Goal: Task Accomplishment & Management: Manage account settings

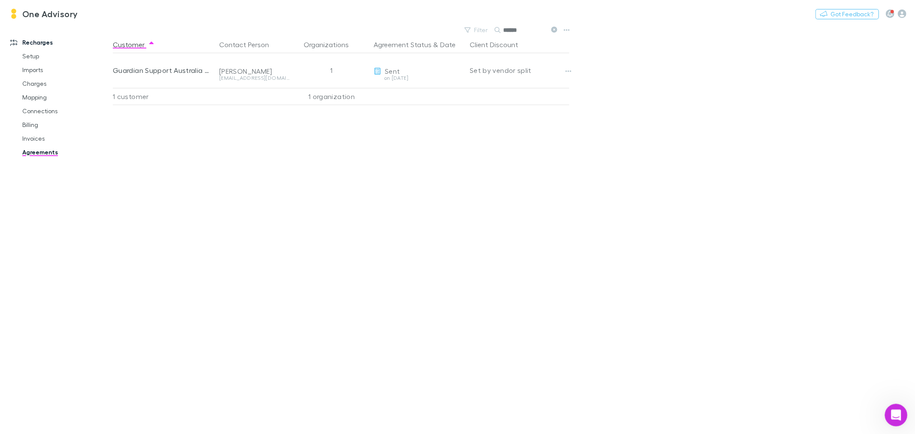
click at [900, 413] on icon "Open Intercom Messenger" at bounding box center [895, 414] width 14 height 14
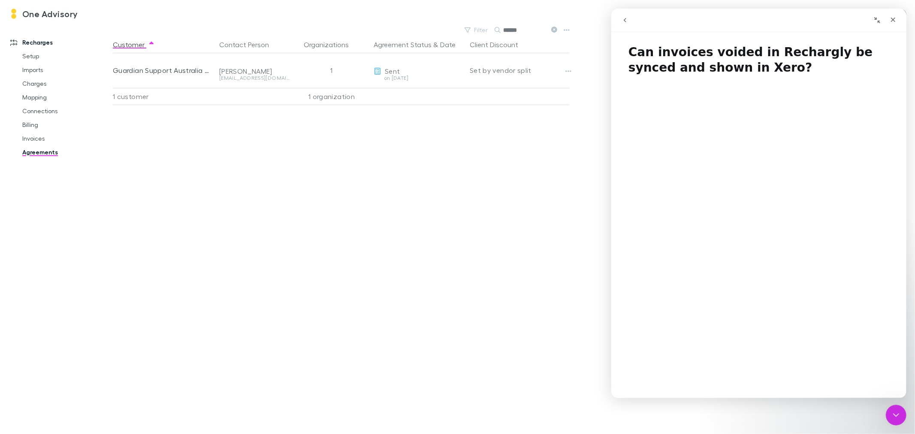
click at [622, 18] on icon "go back" at bounding box center [624, 20] width 7 height 7
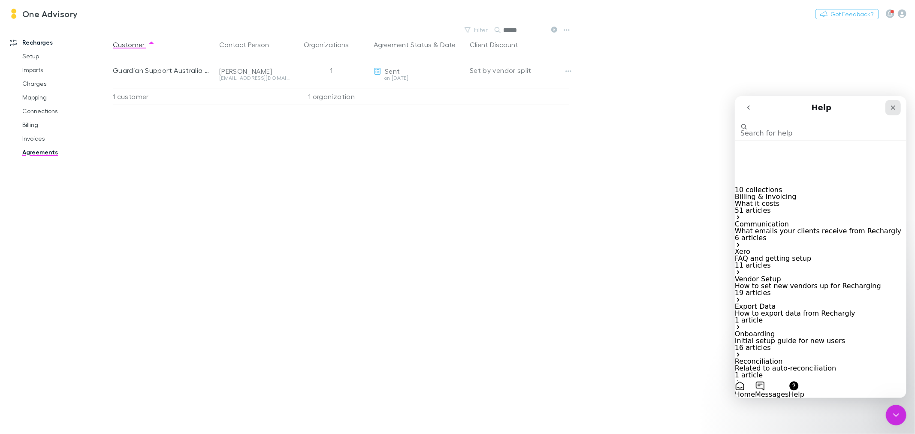
click at [892, 106] on icon "Close" at bounding box center [893, 107] width 5 height 5
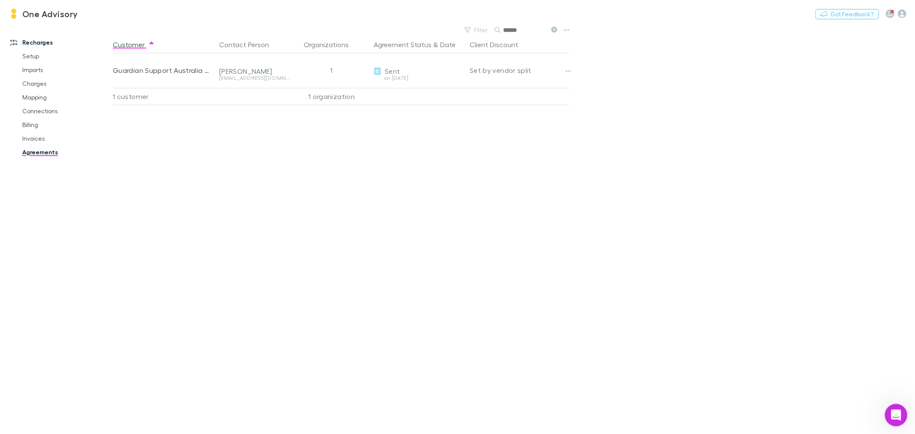
click at [898, 411] on icon "Open Intercom Messenger" at bounding box center [895, 414] width 14 height 14
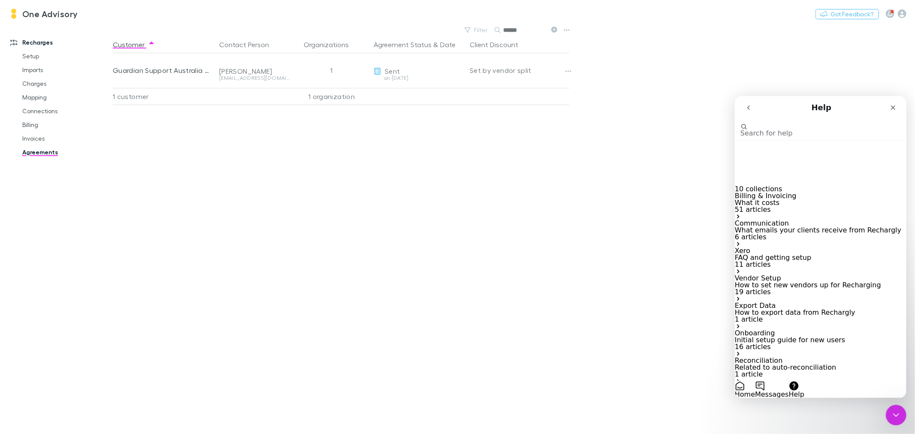
click at [746, 108] on icon "go back" at bounding box center [748, 107] width 7 height 7
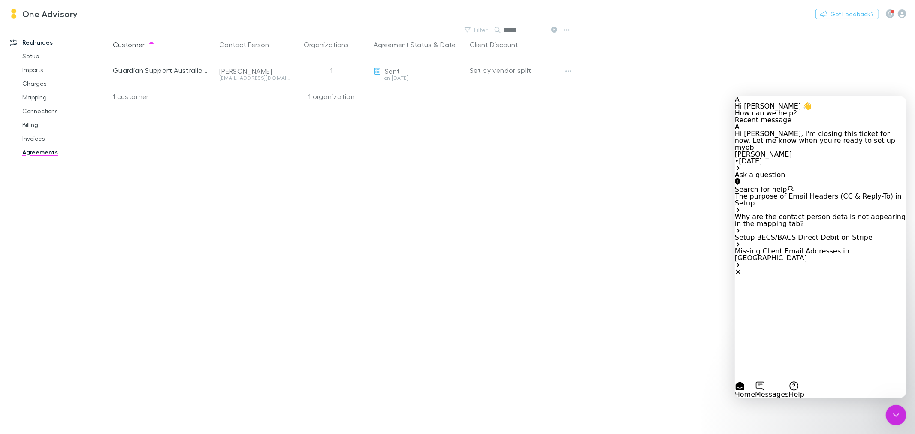
click at [772, 178] on div "Ask a question" at bounding box center [821, 174] width 172 height 7
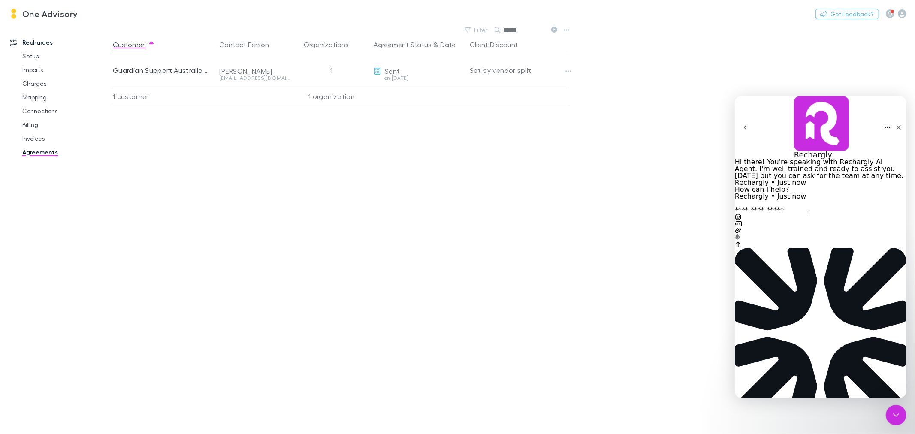
click at [780, 213] on textarea "Ask a question…" at bounding box center [772, 209] width 75 height 7
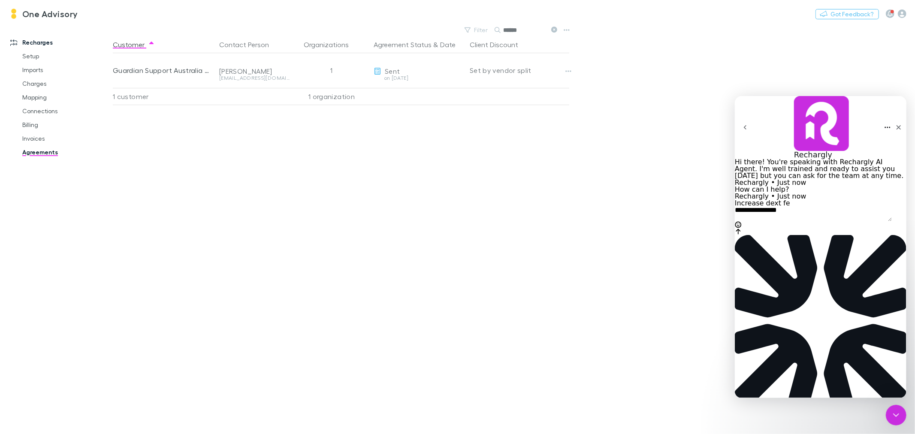
type textarea "**********"
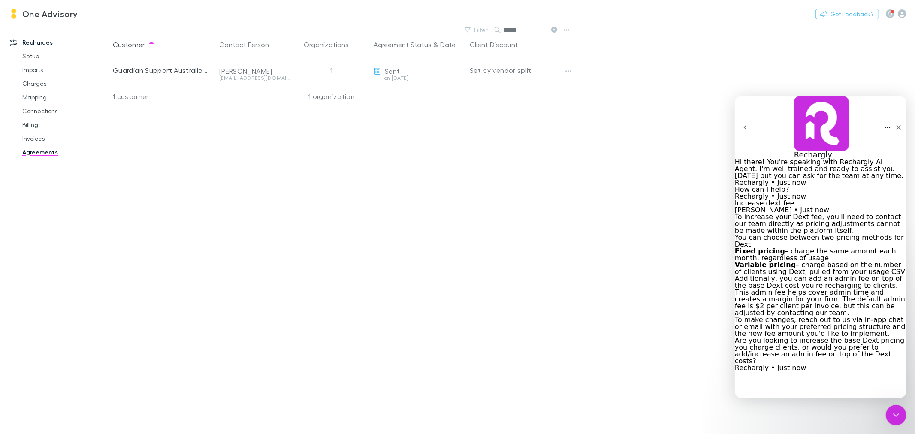
scroll to position [100, 0]
click at [895, 124] on icon "Close" at bounding box center [898, 127] width 7 height 7
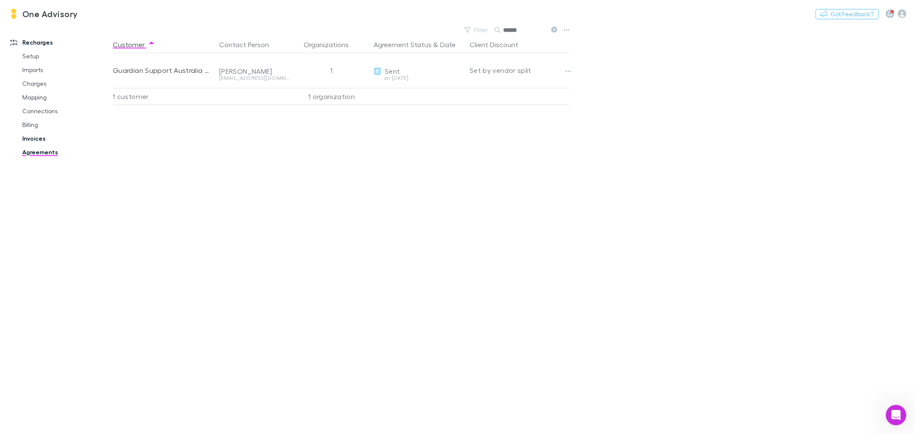
click at [34, 136] on link "Invoices" at bounding box center [66, 139] width 105 height 14
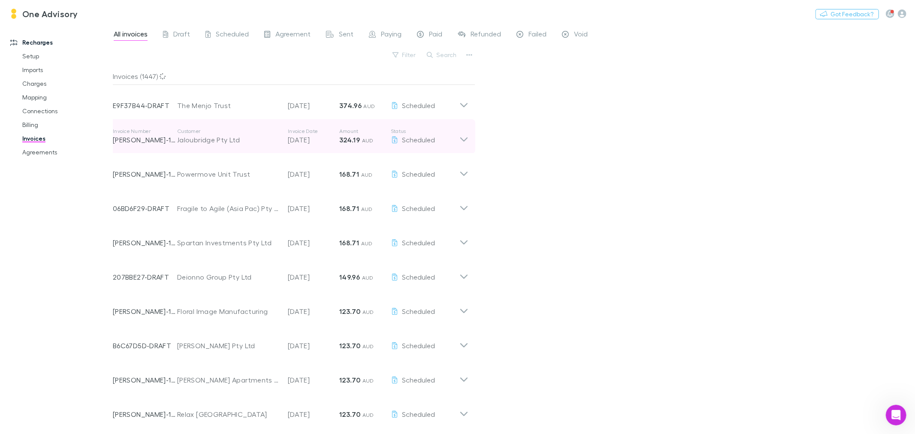
click at [469, 139] on div "Invoice Number RECH-1362 Customer Jaloubridge Pty Ltd Invoice Date 03 Sep 2025 …" at bounding box center [290, 136] width 369 height 34
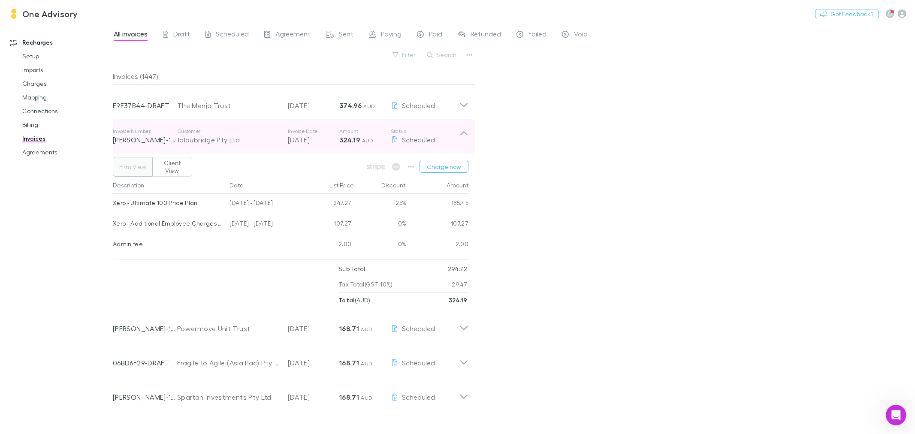
click at [469, 139] on div "Invoice Number RECH-1362 Customer Jaloubridge Pty Ltd Invoice Date 03 Sep 2025 …" at bounding box center [290, 136] width 369 height 34
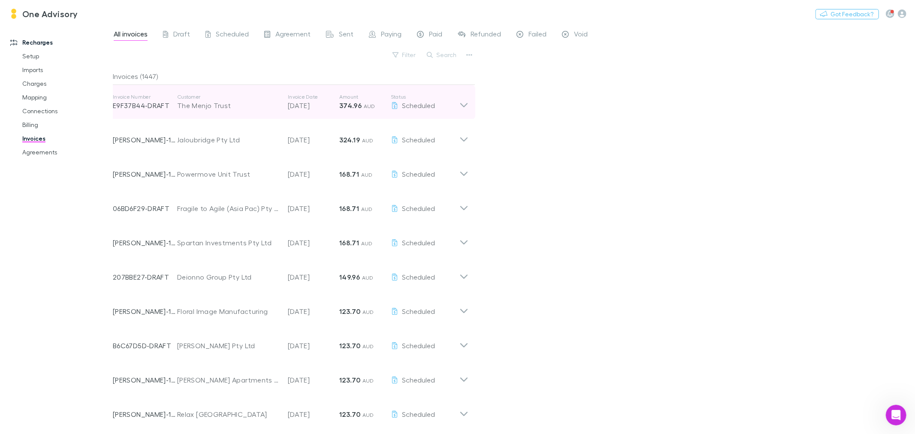
click at [468, 105] on icon at bounding box center [464, 102] width 9 height 17
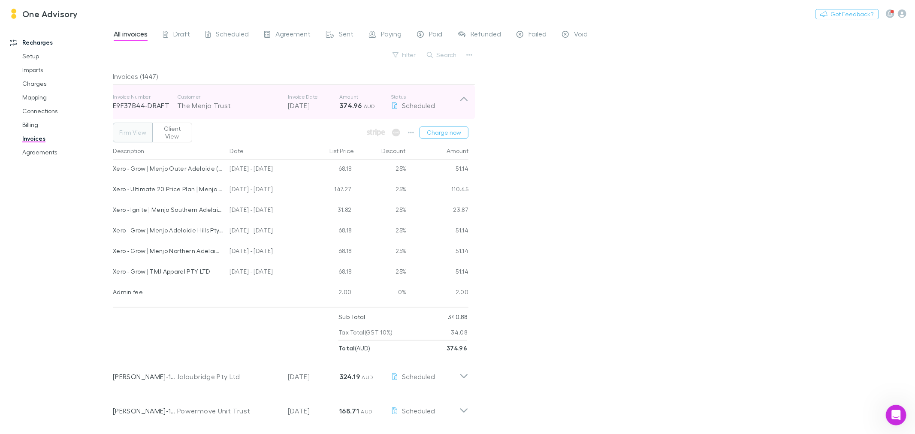
click at [468, 105] on icon at bounding box center [464, 102] width 9 height 17
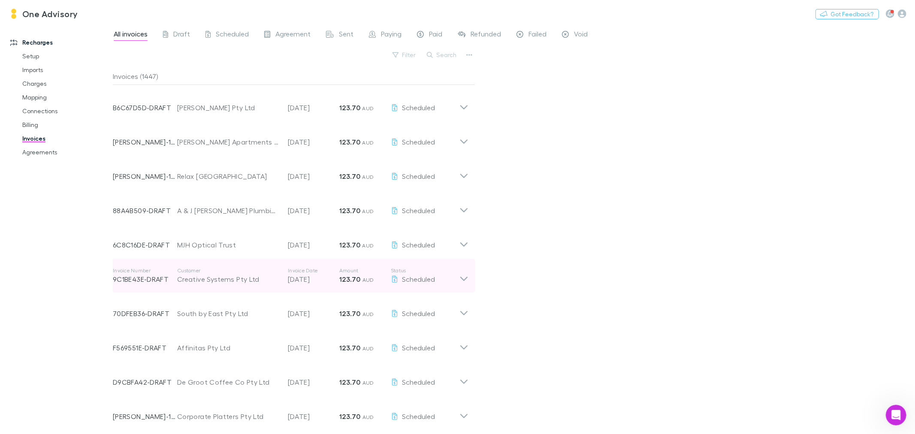
scroll to position [333, 0]
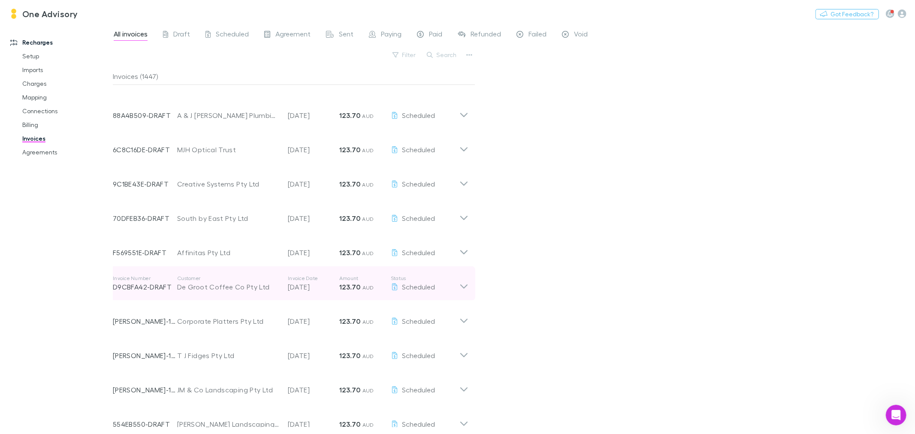
click at [463, 284] on icon at bounding box center [464, 283] width 9 height 17
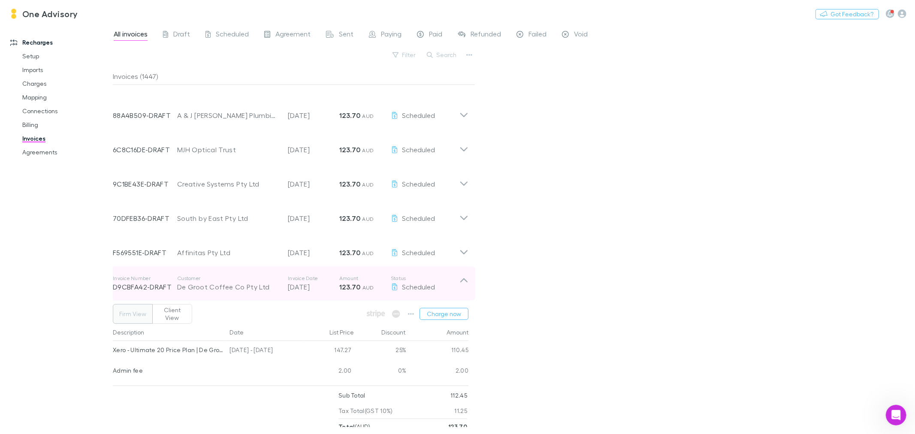
click at [463, 284] on icon at bounding box center [464, 283] width 9 height 17
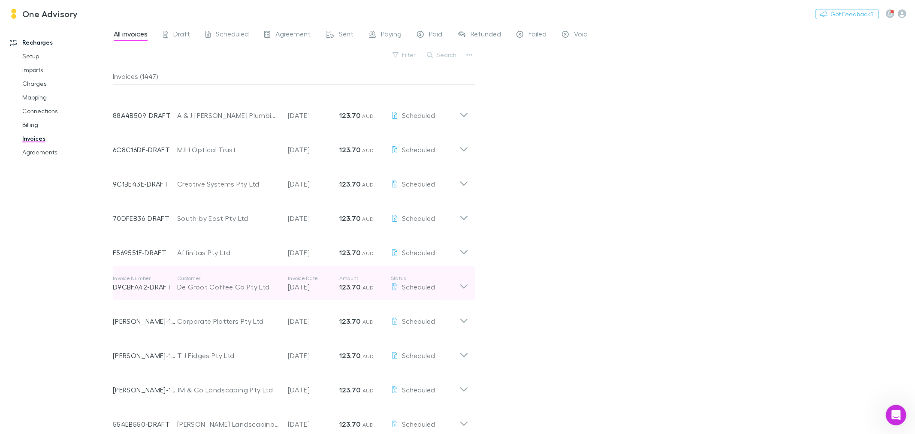
scroll to position [477, 0]
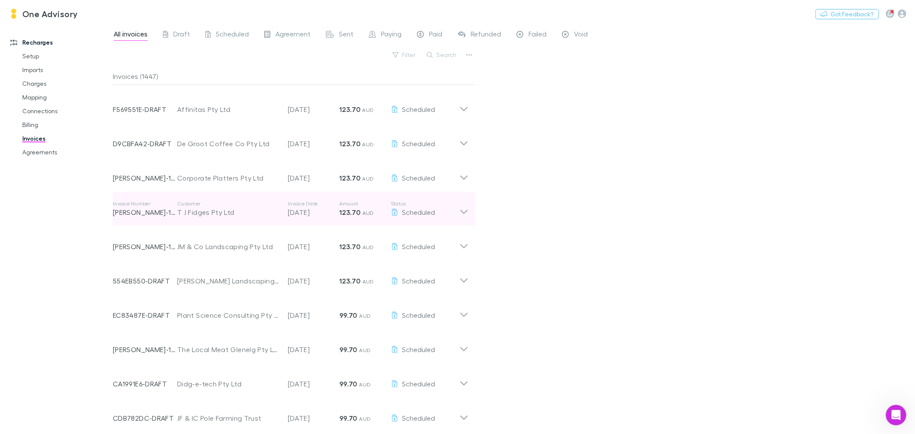
click at [464, 209] on icon at bounding box center [464, 208] width 9 height 17
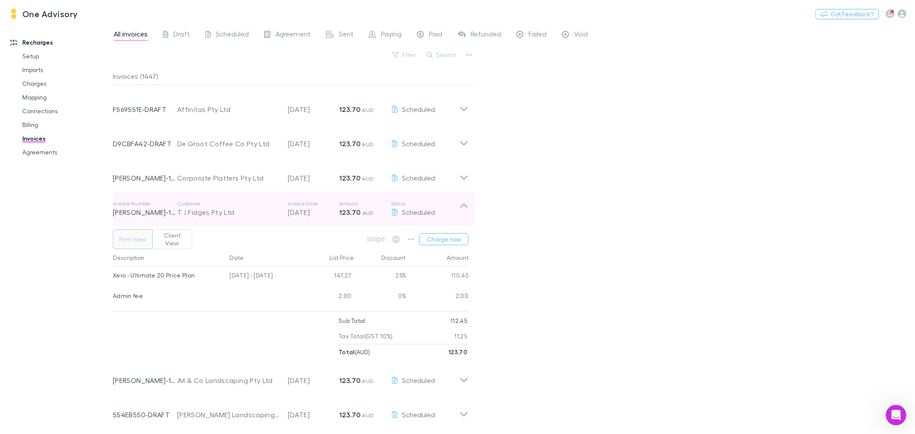
click at [464, 209] on icon at bounding box center [464, 208] width 9 height 17
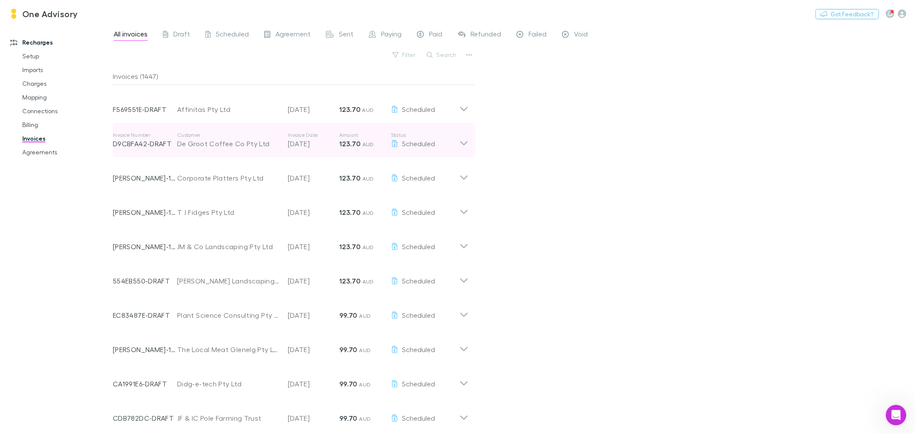
click at [463, 136] on icon at bounding box center [464, 140] width 9 height 17
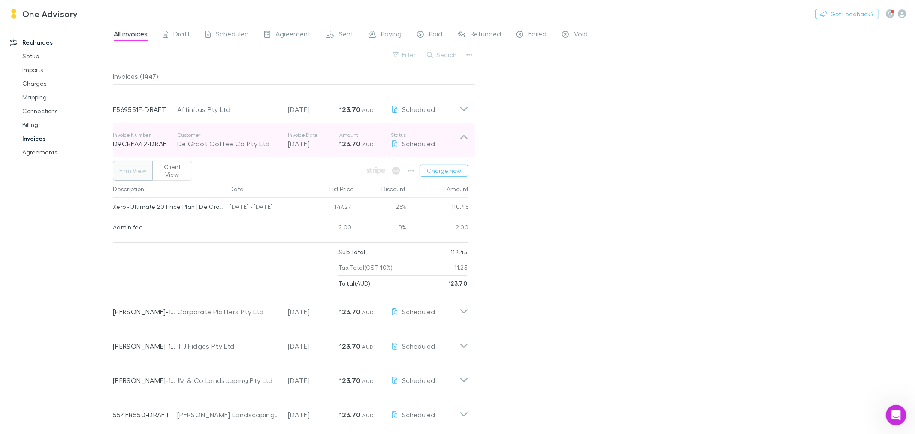
click at [463, 136] on icon at bounding box center [464, 140] width 9 height 17
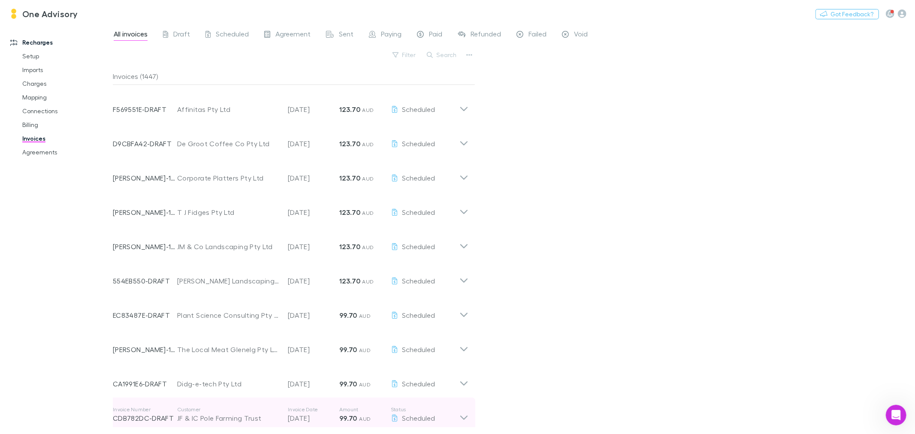
scroll to position [572, 0]
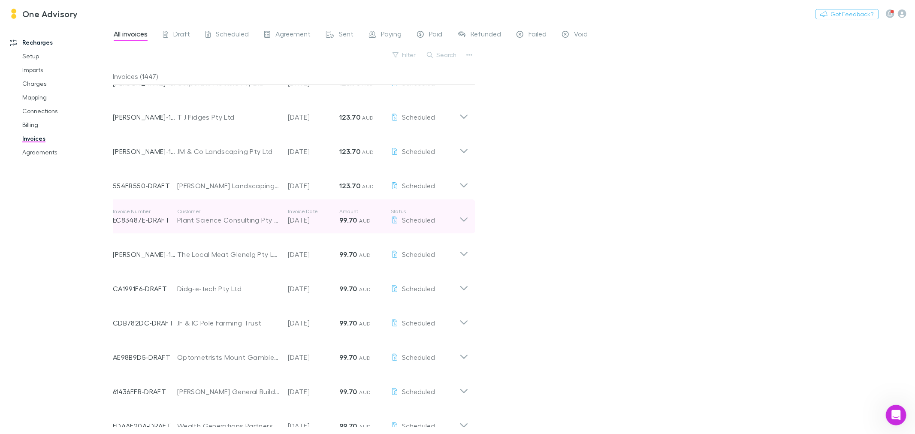
click at [466, 217] on icon at bounding box center [464, 216] width 9 height 17
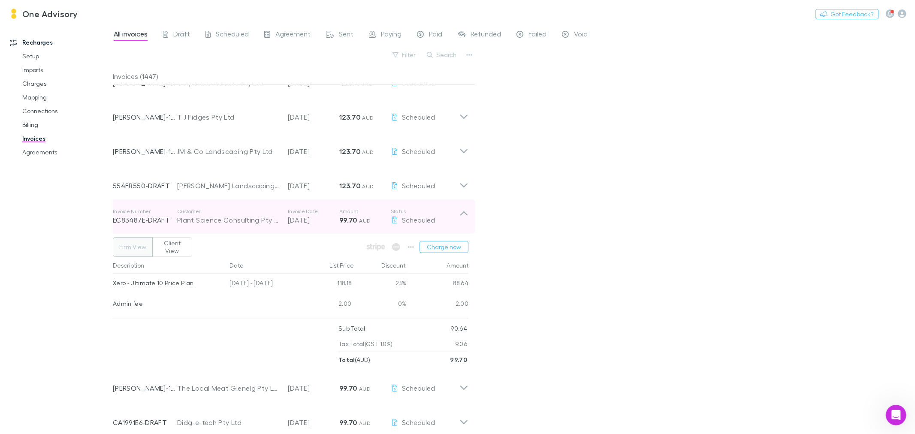
click at [466, 217] on icon at bounding box center [464, 216] width 9 height 17
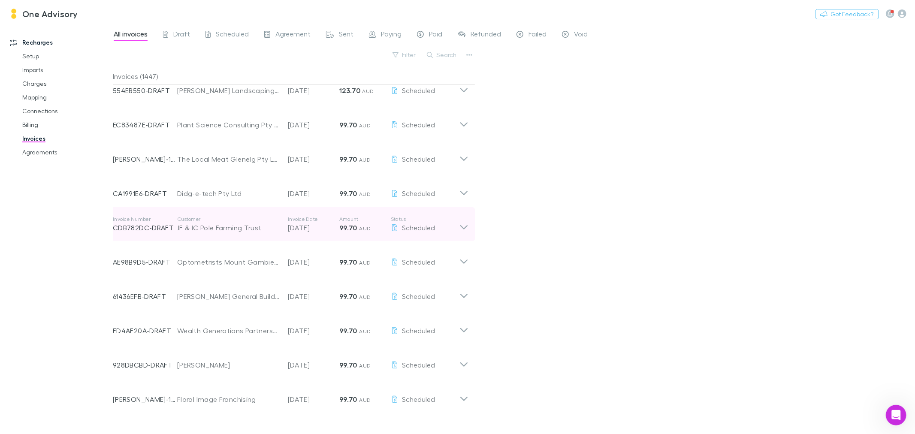
scroll to position [700, 0]
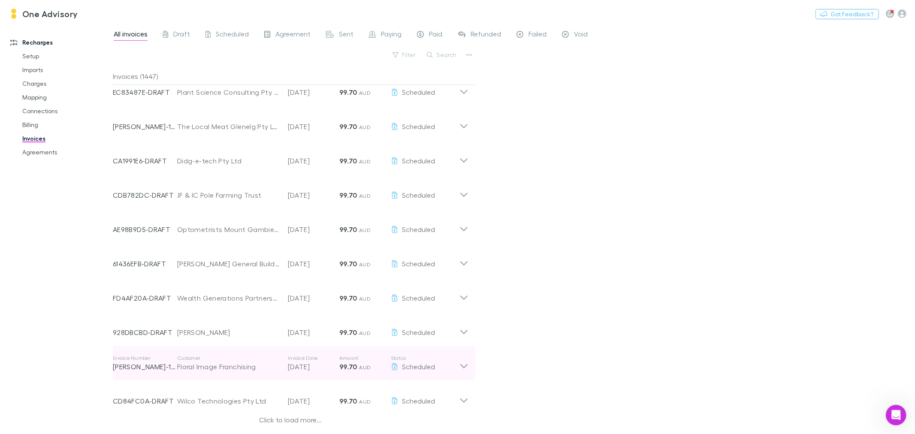
click at [464, 366] on icon at bounding box center [464, 363] width 9 height 17
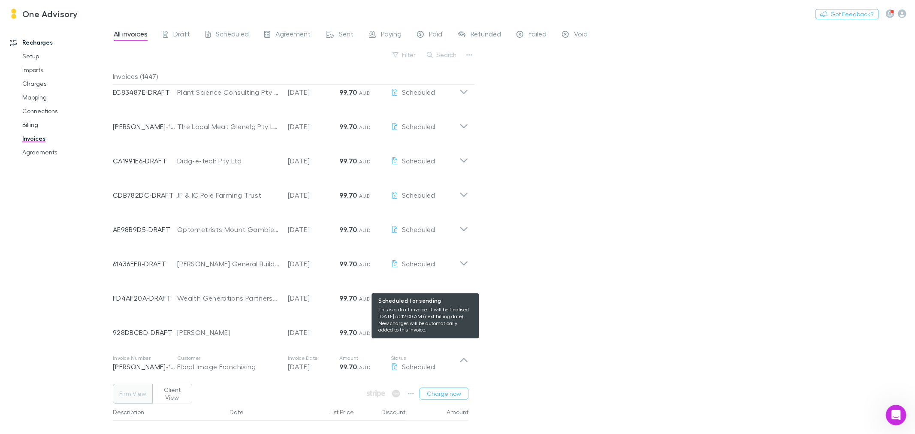
scroll to position [826, 0]
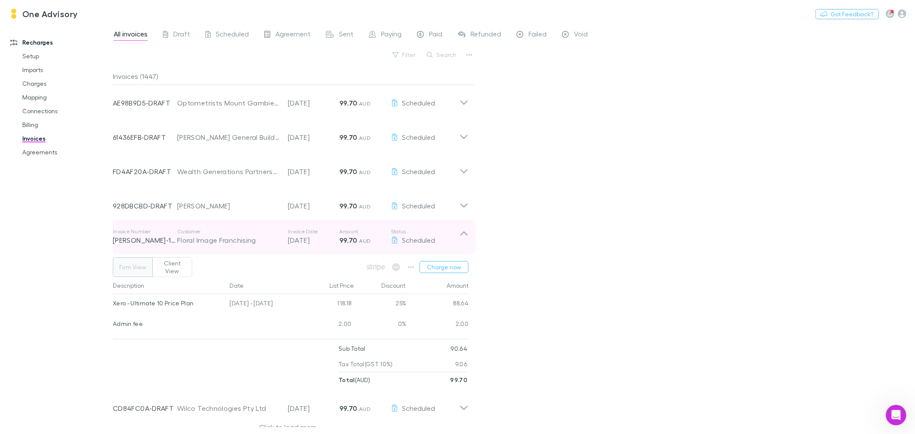
click at [462, 234] on icon at bounding box center [463, 234] width 7 height 4
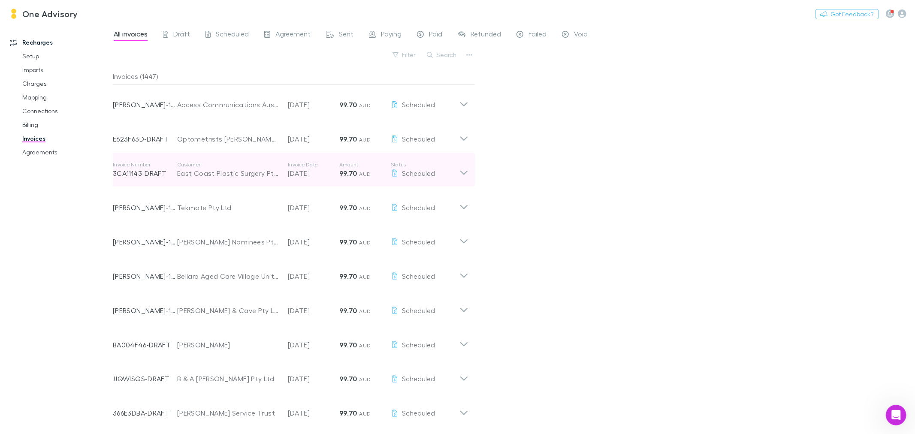
scroll to position [1113, 0]
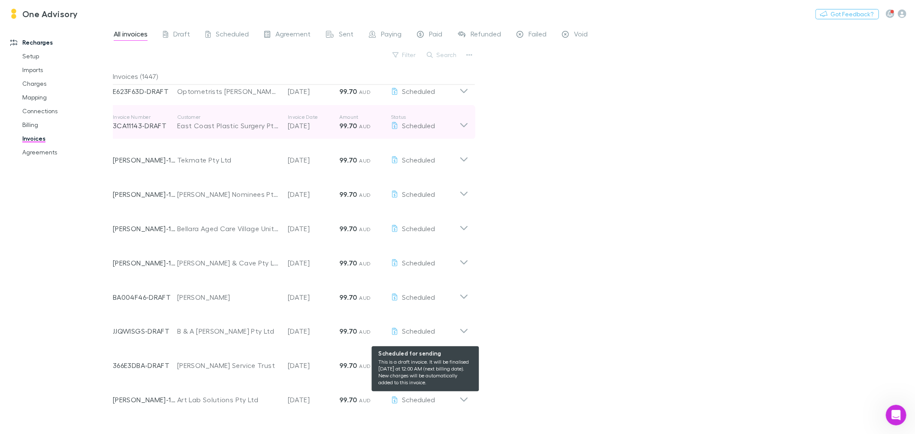
click at [458, 401] on div "Scheduled" at bounding box center [425, 400] width 69 height 10
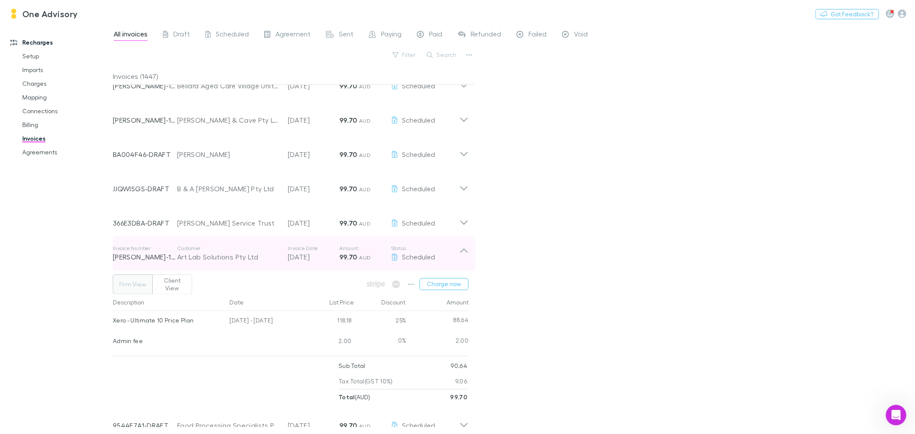
click at [460, 250] on icon at bounding box center [464, 253] width 9 height 17
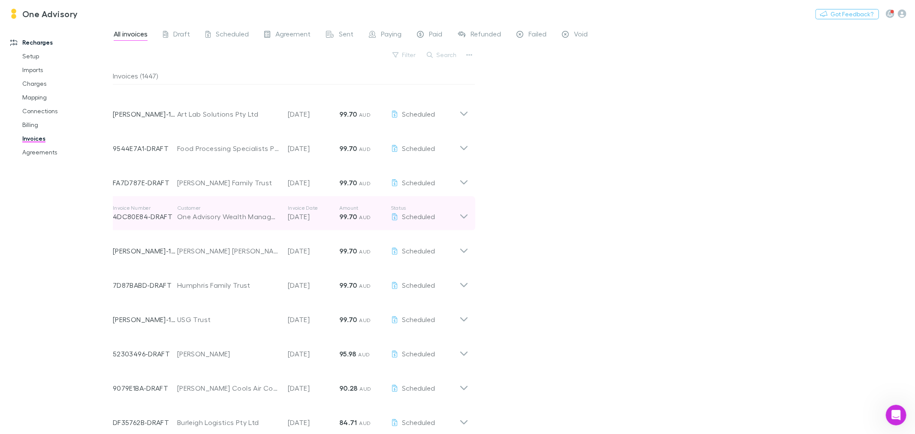
scroll to position [1494, 0]
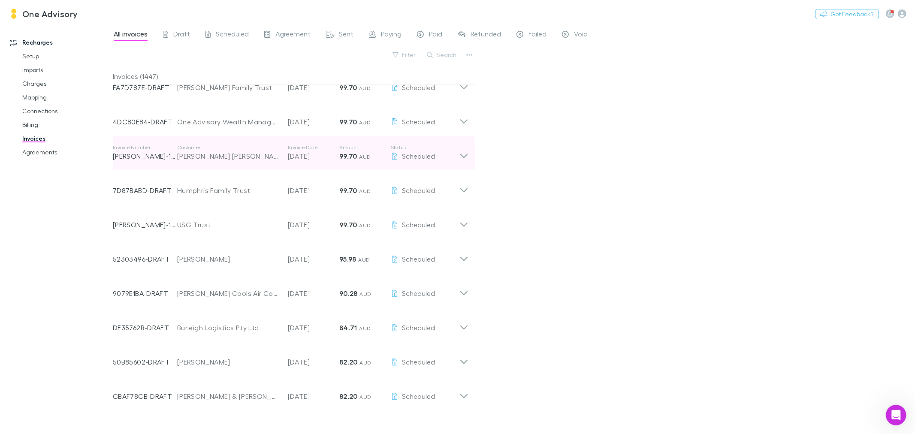
click at [461, 152] on icon at bounding box center [464, 152] width 9 height 17
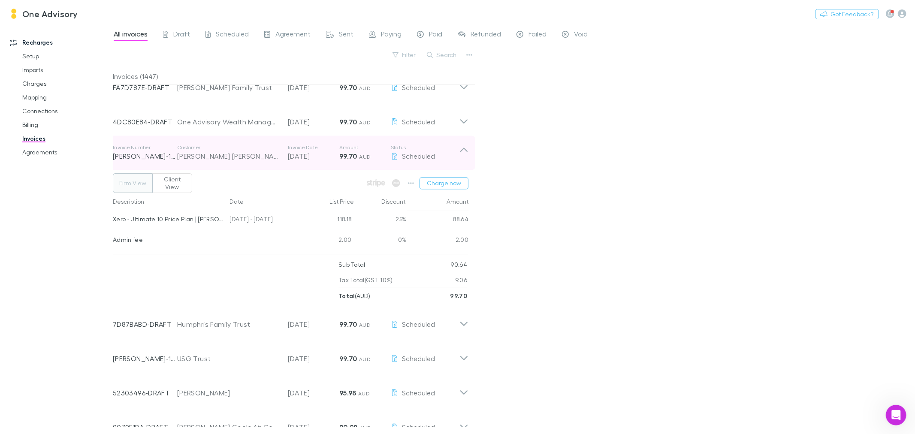
click at [461, 152] on icon at bounding box center [464, 152] width 9 height 17
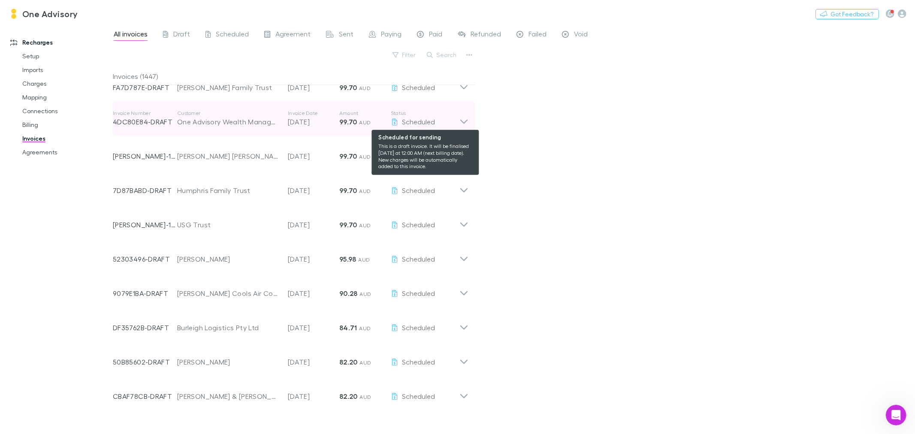
click at [454, 121] on div "Scheduled" at bounding box center [425, 122] width 69 height 10
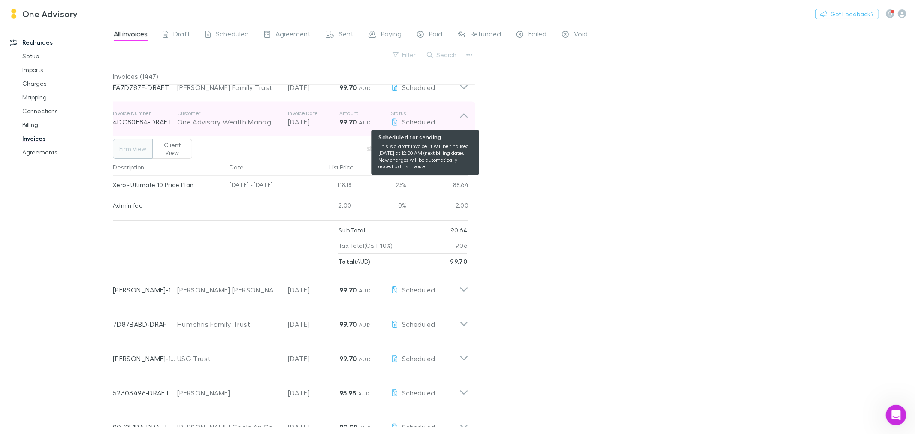
click at [454, 121] on div "Scheduled" at bounding box center [425, 122] width 69 height 10
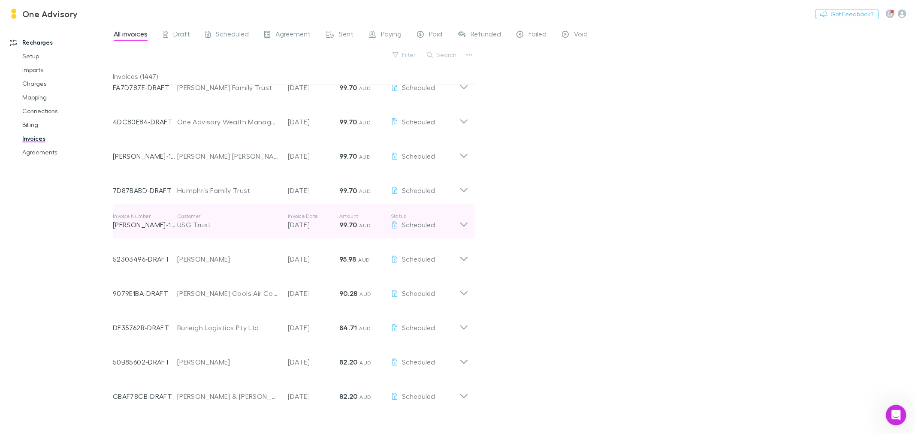
click at [466, 223] on icon at bounding box center [464, 221] width 9 height 17
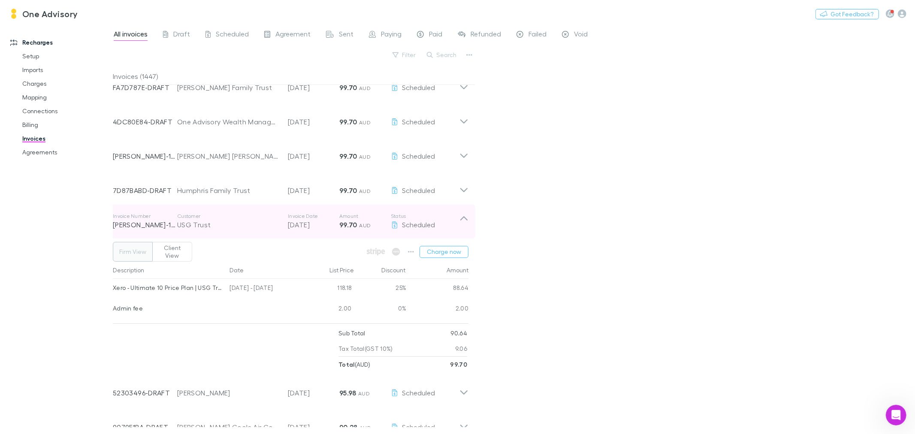
click at [466, 223] on icon at bounding box center [464, 221] width 9 height 17
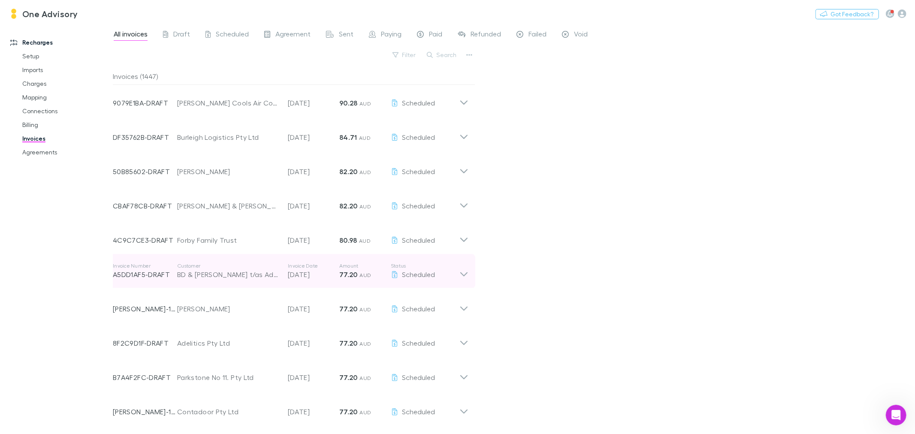
scroll to position [1729, 0]
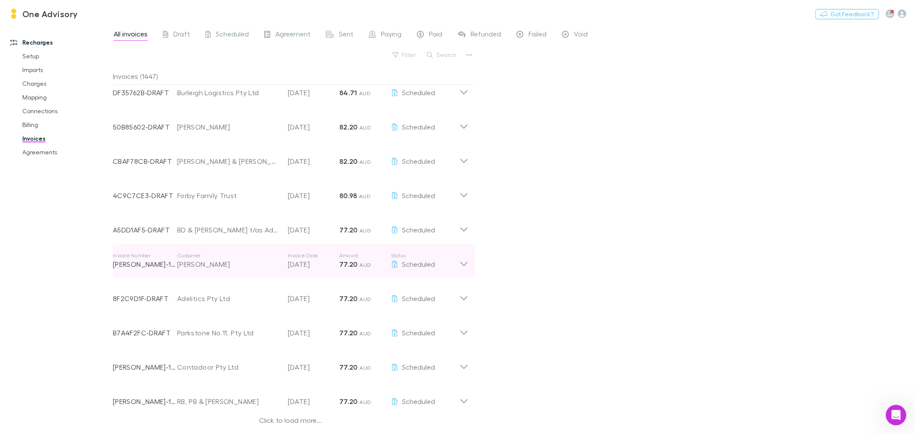
click at [464, 265] on icon at bounding box center [463, 264] width 7 height 4
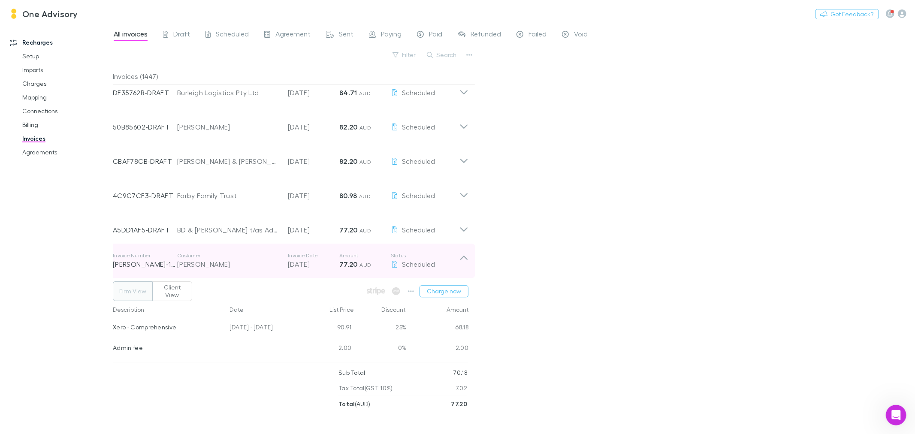
click at [464, 265] on icon at bounding box center [464, 260] width 9 height 17
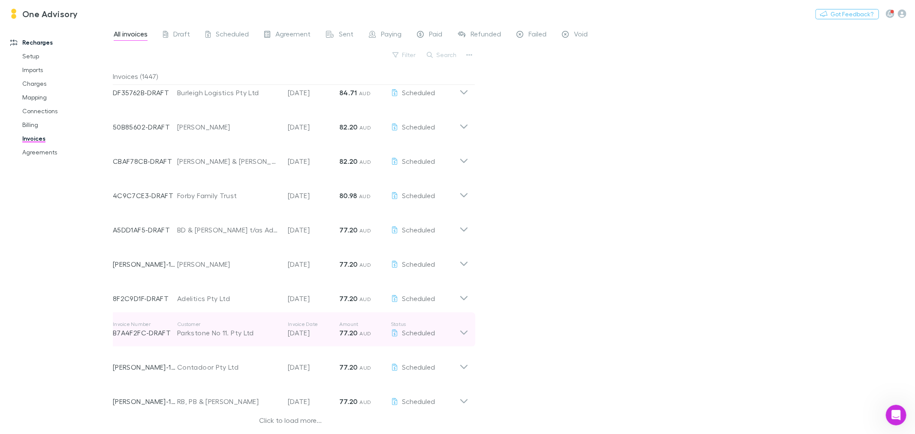
click at [463, 332] on icon at bounding box center [464, 329] width 9 height 17
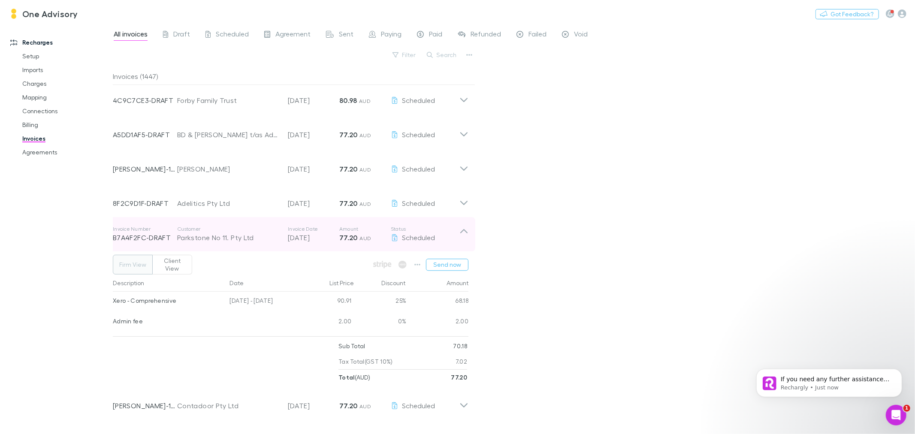
scroll to position [153, 0]
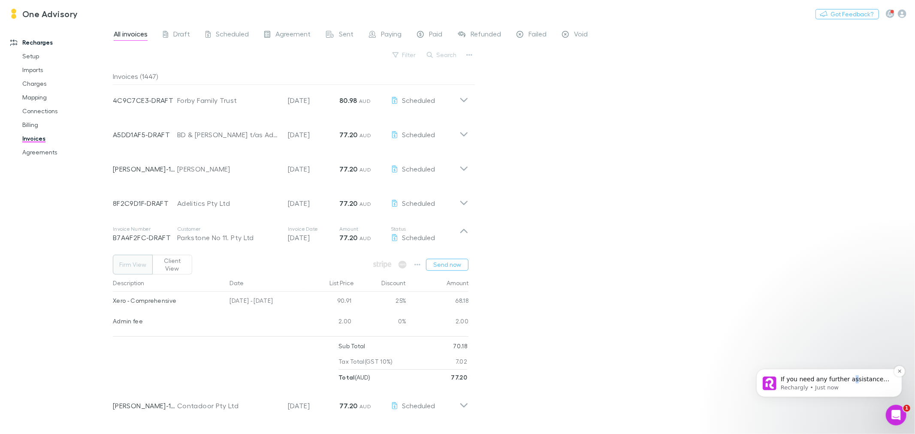
click at [847, 374] on div "If you need any further assistance with adjusting your Dext fee, please let me …" at bounding box center [829, 382] width 133 height 17
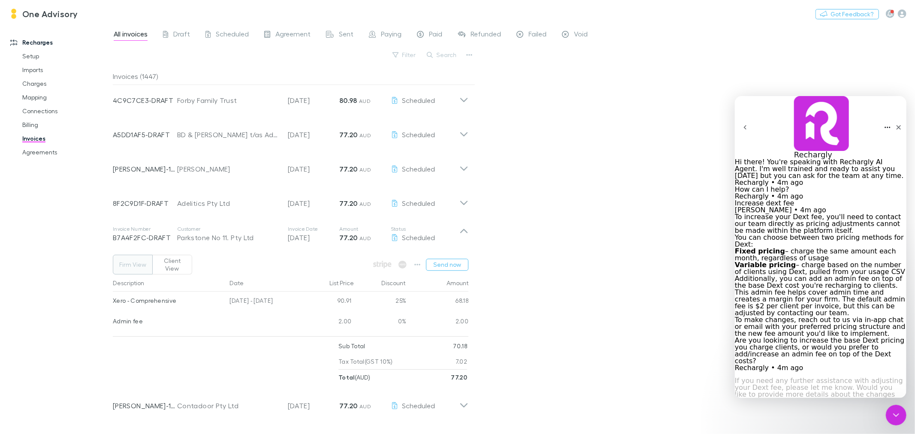
scroll to position [166, 0]
click at [753, 412] on textarea "Message…" at bounding box center [772, 415] width 75 height 7
type textarea "**********"
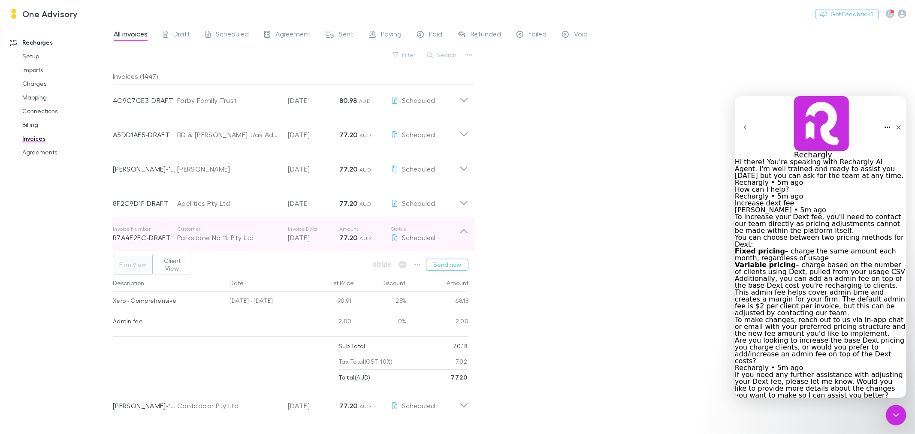
click at [460, 227] on icon at bounding box center [464, 234] width 9 height 17
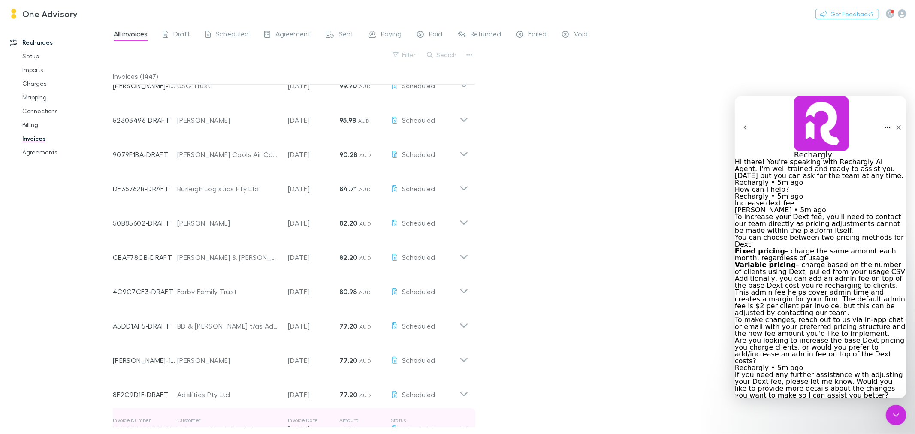
scroll to position [1347, 0]
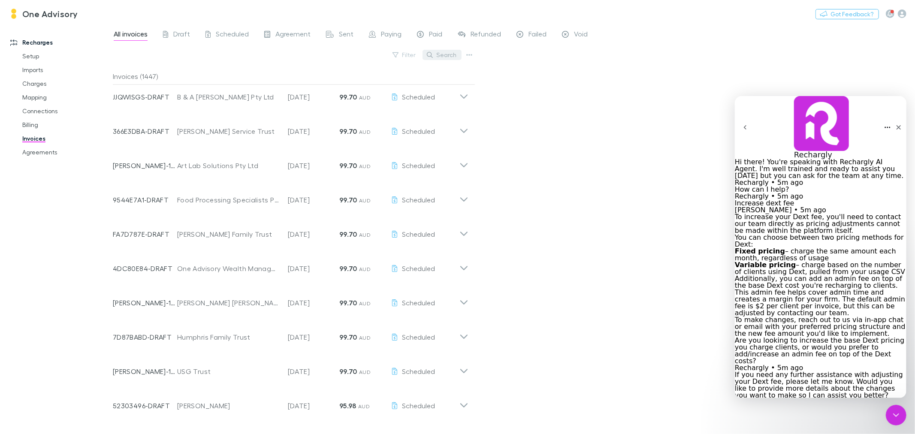
click at [441, 53] on button "Search" at bounding box center [442, 55] width 39 height 10
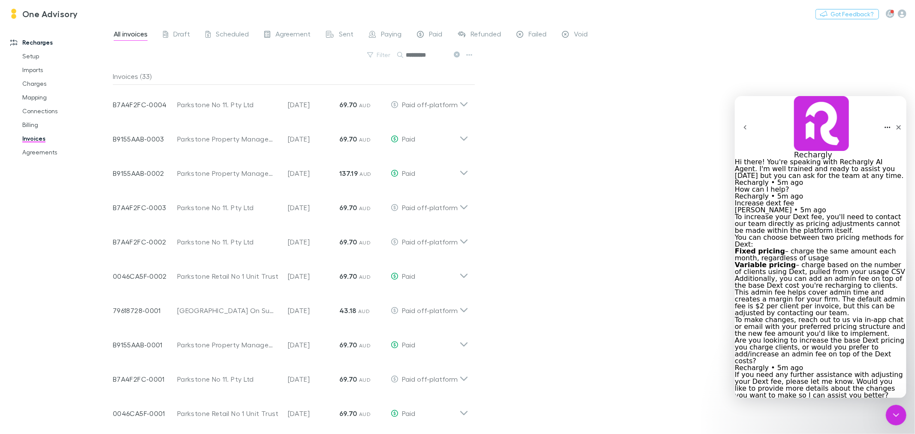
scroll to position [790, 0]
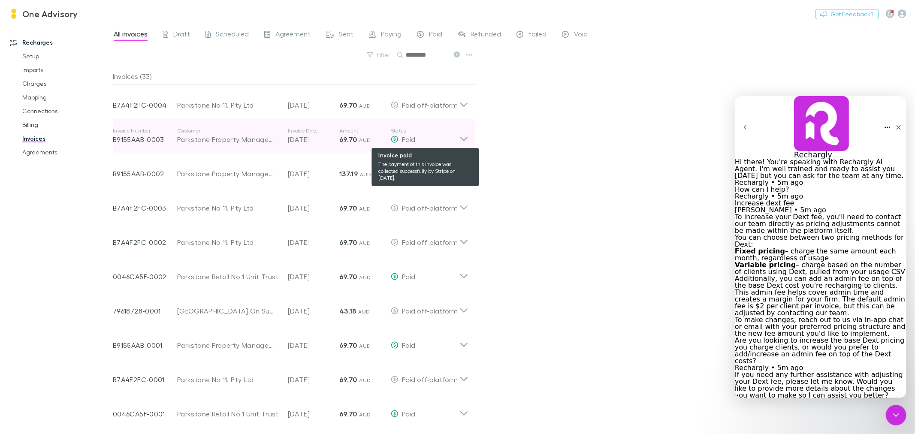
type input "*********"
click at [458, 141] on div "Paid" at bounding box center [425, 139] width 69 height 10
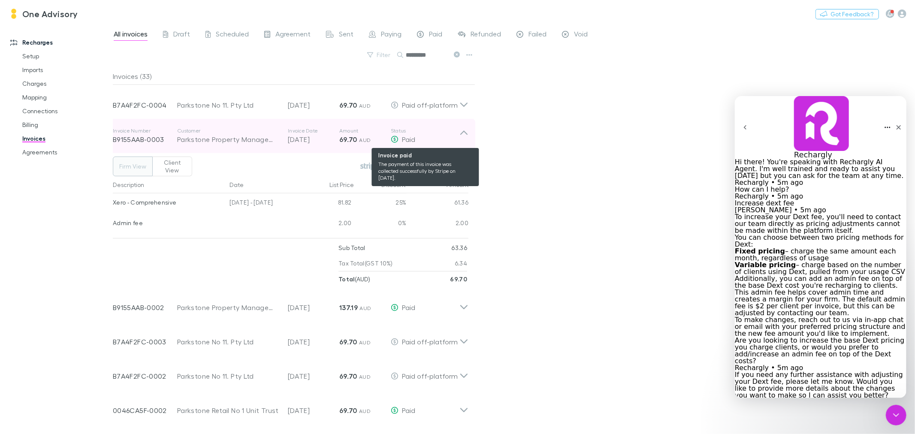
click at [458, 141] on div "Paid" at bounding box center [425, 139] width 69 height 10
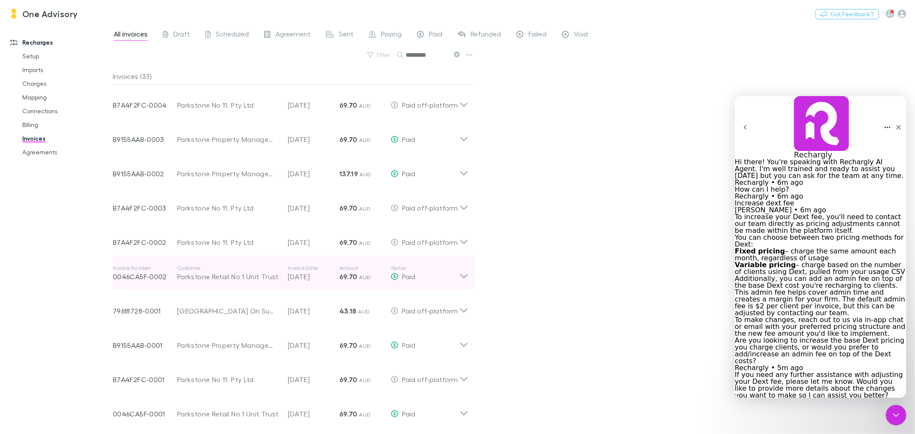
click at [466, 272] on icon at bounding box center [464, 273] width 9 height 17
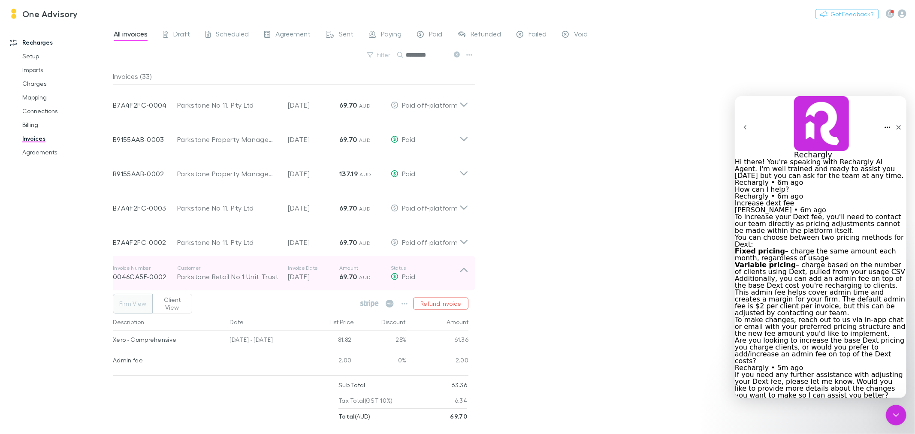
click at [466, 272] on icon at bounding box center [464, 273] width 9 height 17
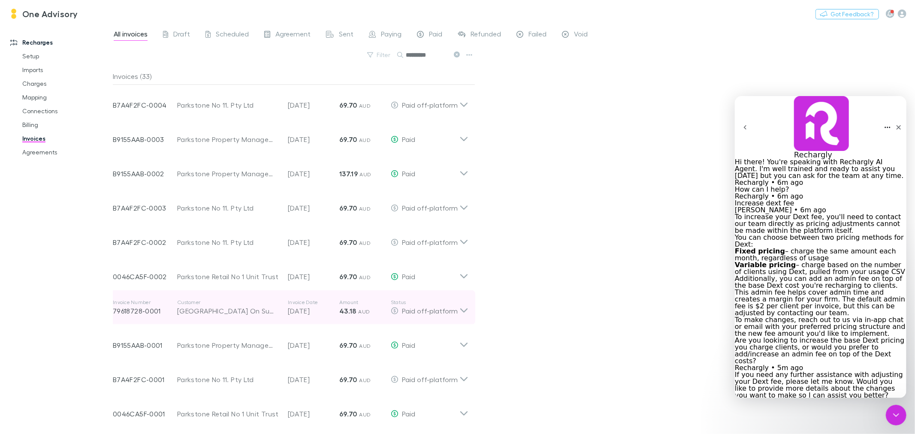
click at [464, 310] on icon at bounding box center [464, 307] width 9 height 17
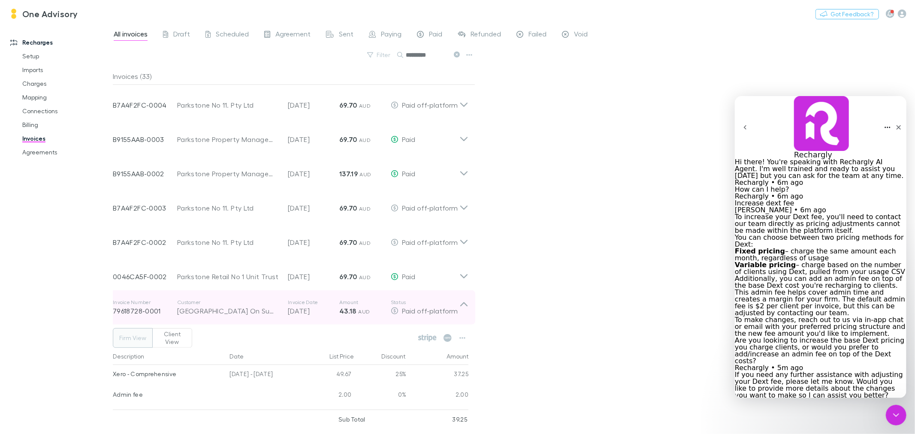
click at [464, 310] on icon at bounding box center [464, 307] width 9 height 17
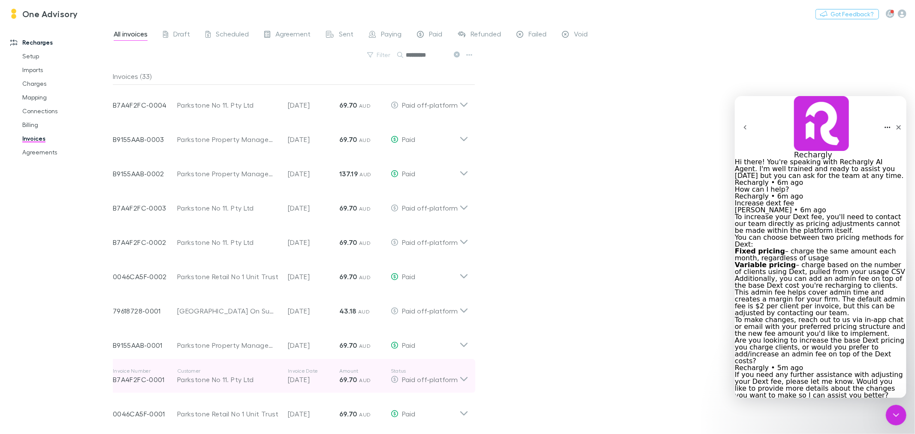
click at [466, 377] on icon at bounding box center [464, 376] width 9 height 17
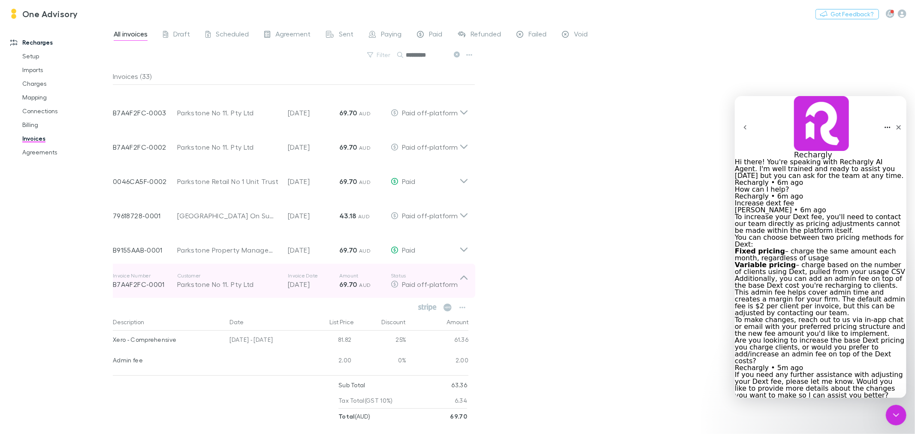
click at [463, 275] on icon at bounding box center [464, 280] width 9 height 17
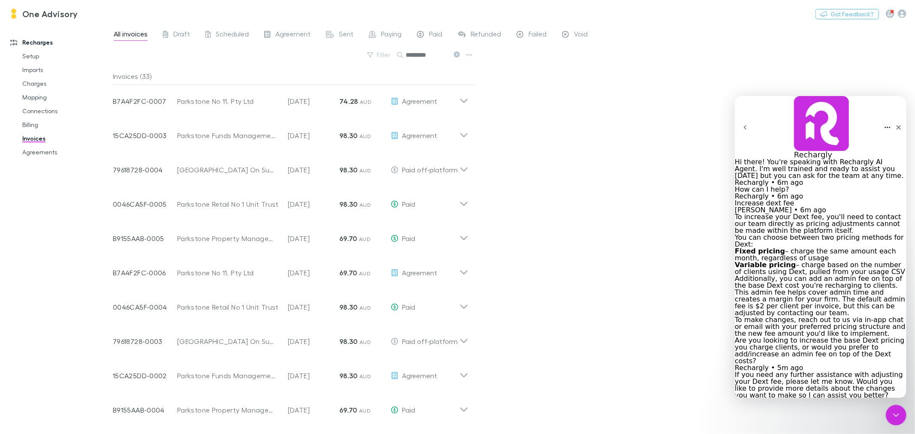
scroll to position [265, 0]
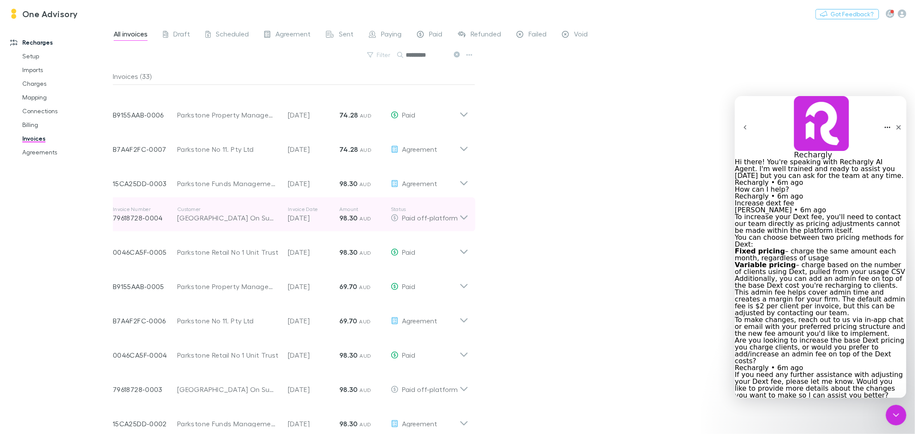
click at [465, 216] on icon at bounding box center [464, 214] width 9 height 17
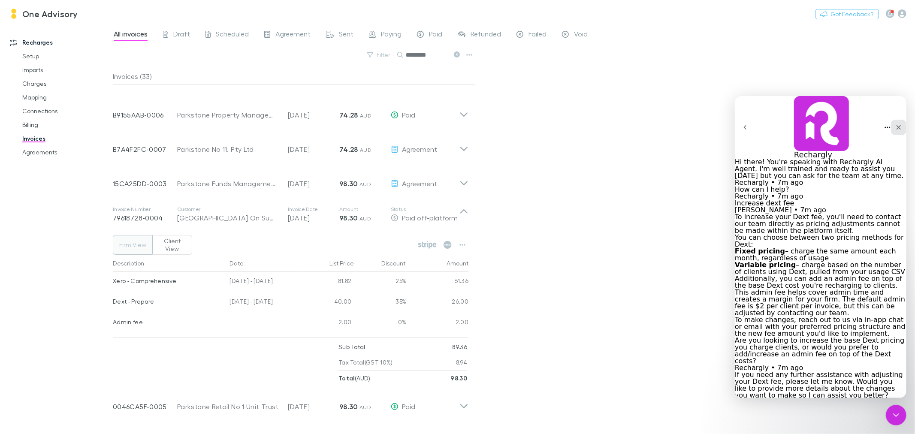
click at [895, 124] on icon "Close" at bounding box center [898, 127] width 7 height 7
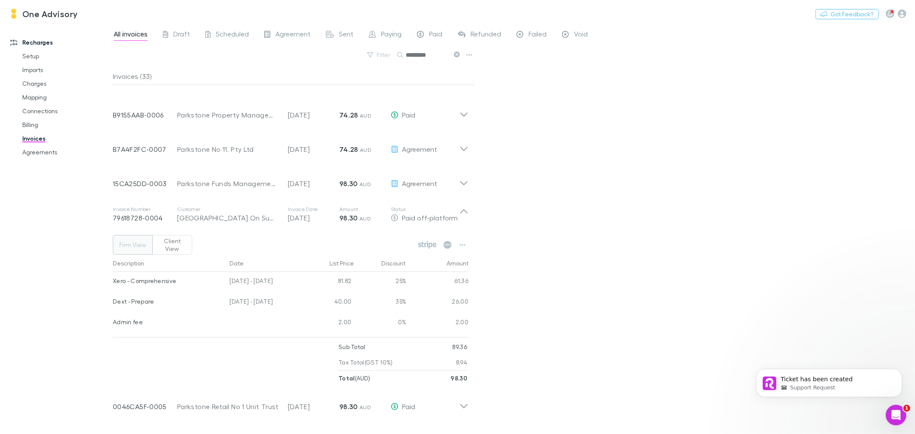
scroll to position [0, 0]
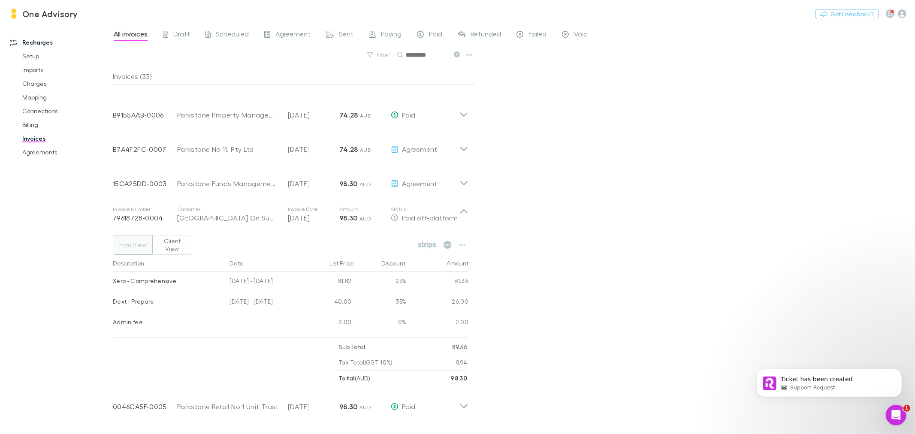
click at [457, 54] on icon at bounding box center [457, 54] width 6 height 6
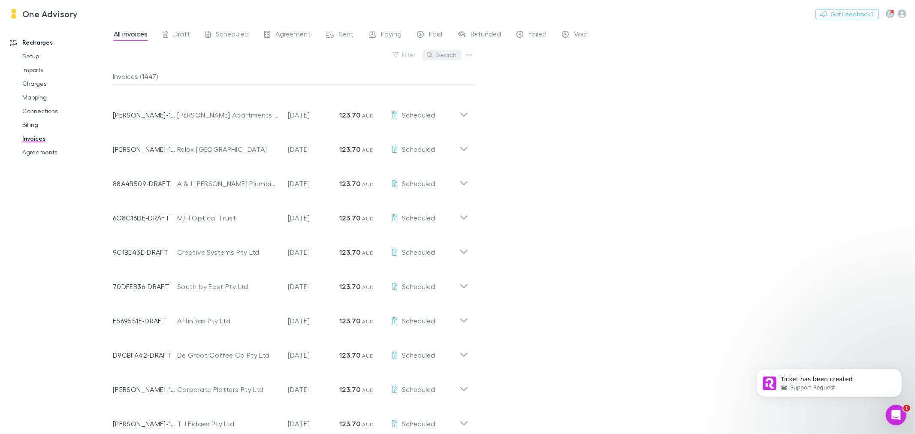
click at [452, 54] on button "Search" at bounding box center [442, 55] width 39 height 10
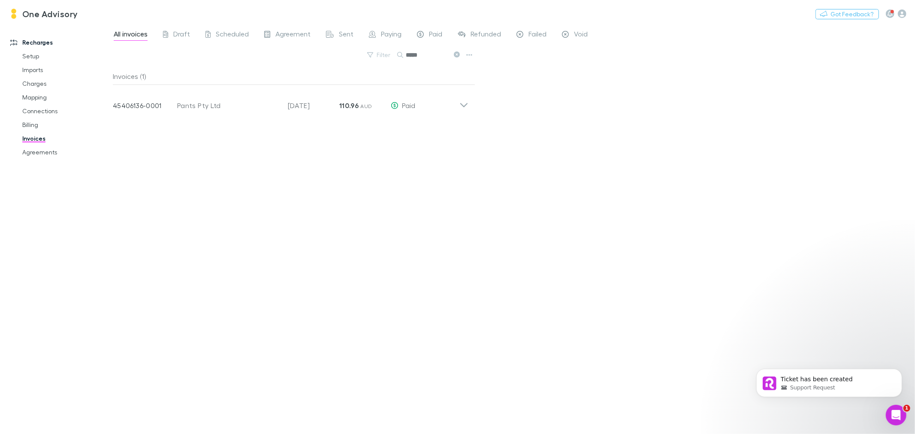
type input "*****"
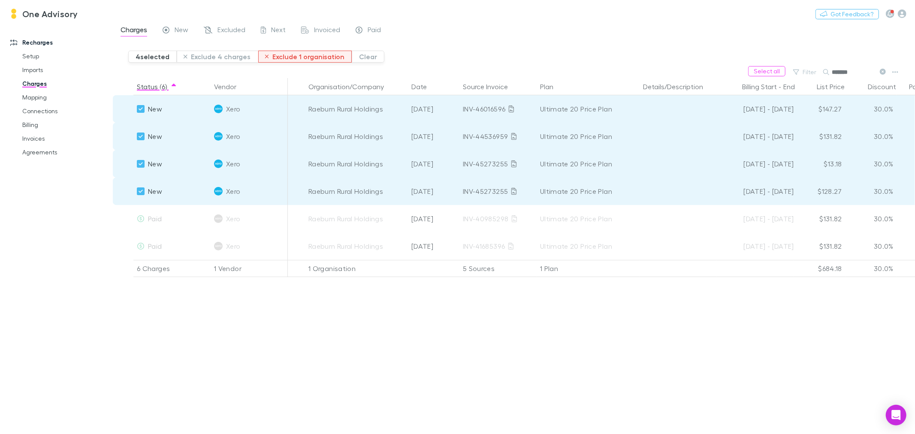
click at [299, 59] on button "Exclude 1 organisation" at bounding box center [305, 57] width 94 height 12
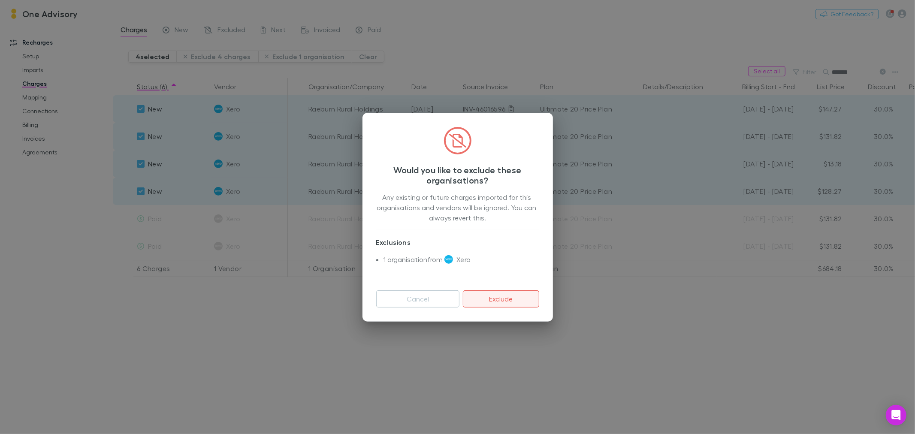
click at [515, 301] on button "Exclude" at bounding box center [501, 299] width 76 height 17
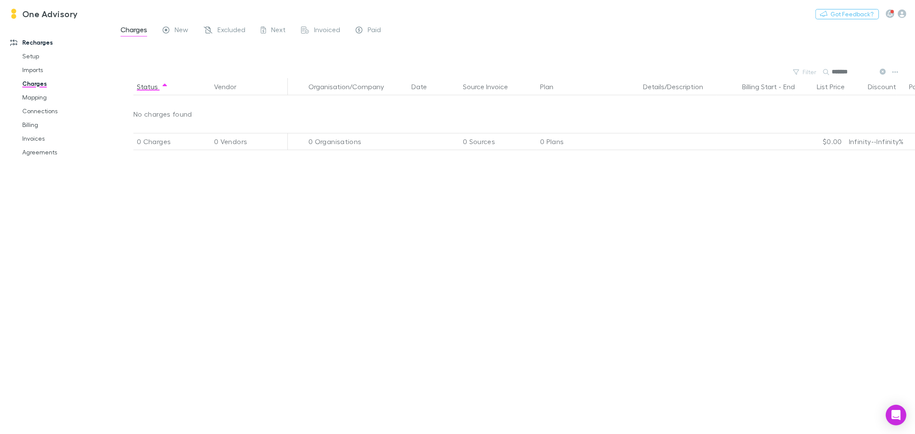
click at [885, 73] on icon at bounding box center [883, 72] width 6 height 6
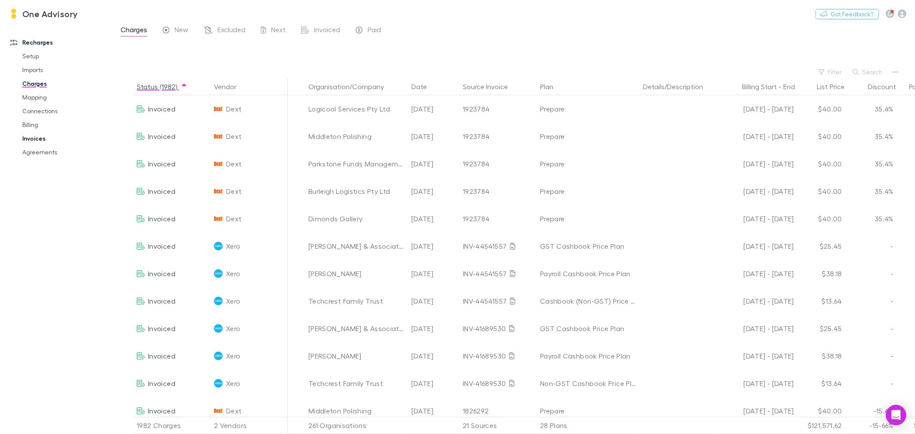
click at [32, 140] on link "Invoices" at bounding box center [66, 139] width 105 height 14
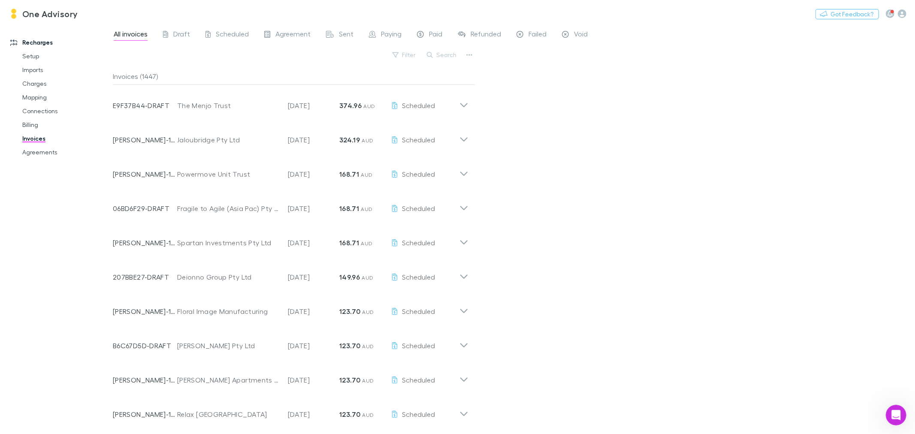
drag, startPoint x: 42, startPoint y: 86, endPoint x: 11, endPoint y: 106, distance: 36.7
click at [42, 86] on link "Charges" at bounding box center [66, 84] width 105 height 14
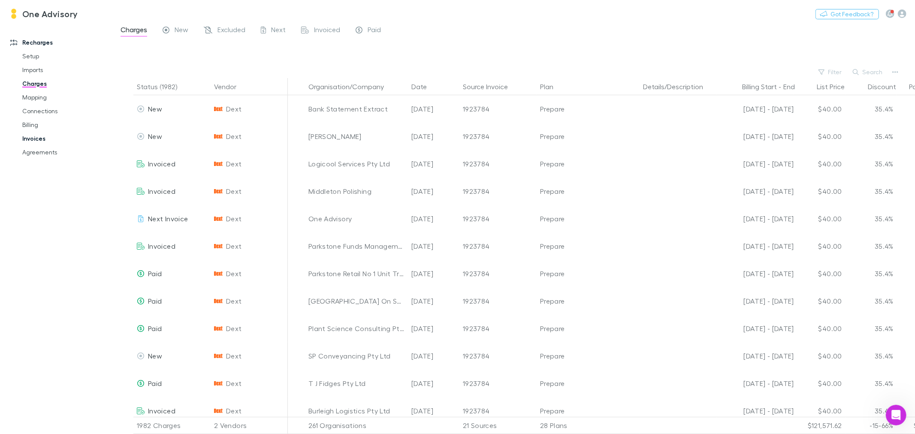
click at [35, 137] on link "Invoices" at bounding box center [66, 139] width 105 height 14
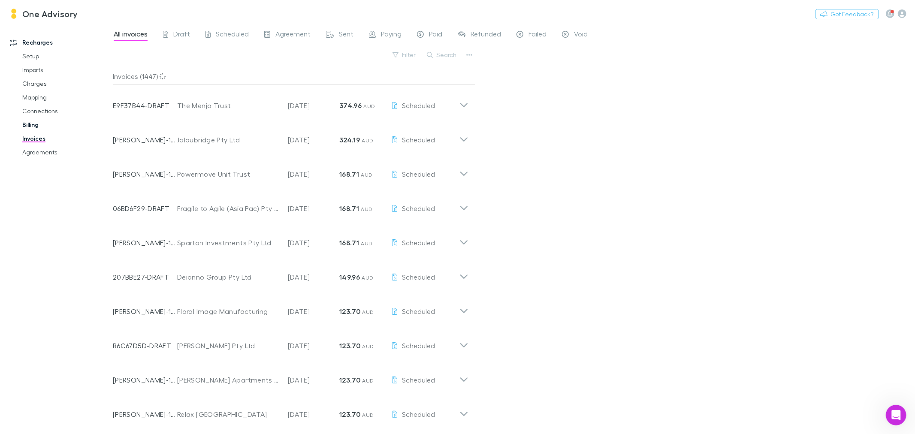
click at [26, 125] on link "Billing" at bounding box center [66, 125] width 105 height 14
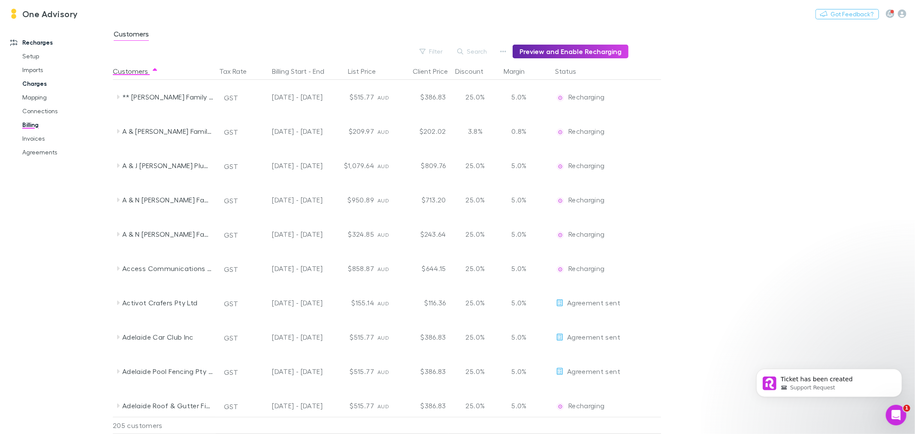
click at [29, 84] on link "Charges" at bounding box center [66, 84] width 105 height 14
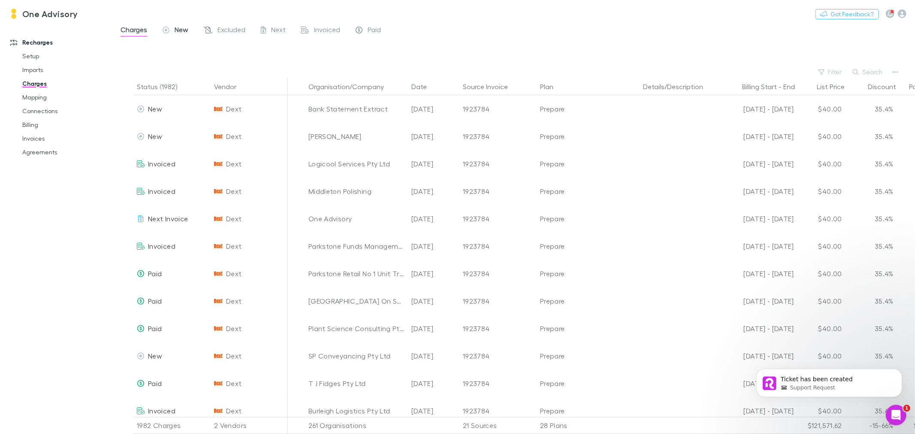
click at [177, 29] on span "New" at bounding box center [182, 30] width 14 height 11
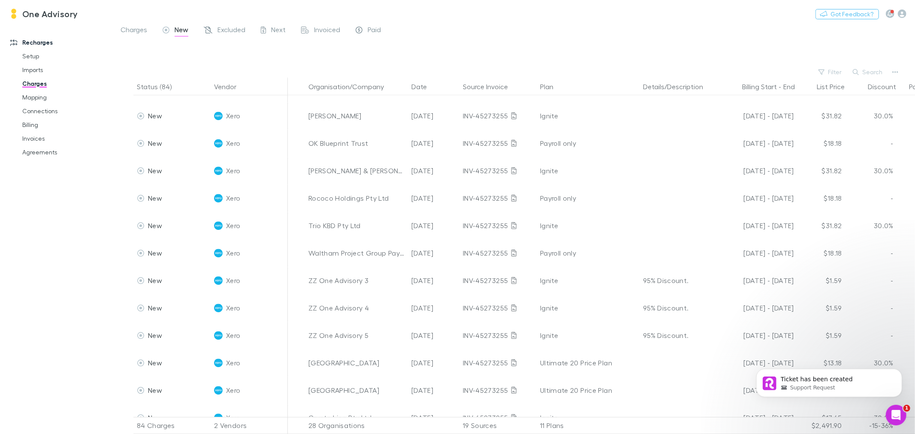
scroll to position [1994, 0]
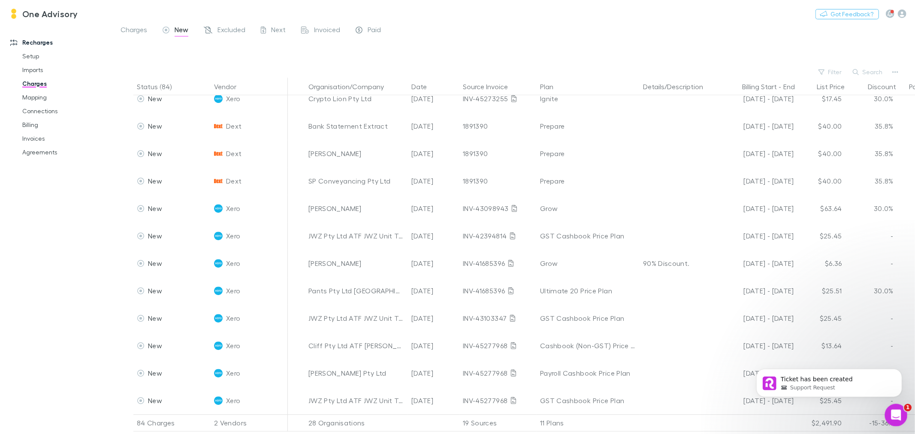
click at [891, 411] on icon "Open Intercom Messenger" at bounding box center [895, 414] width 14 height 14
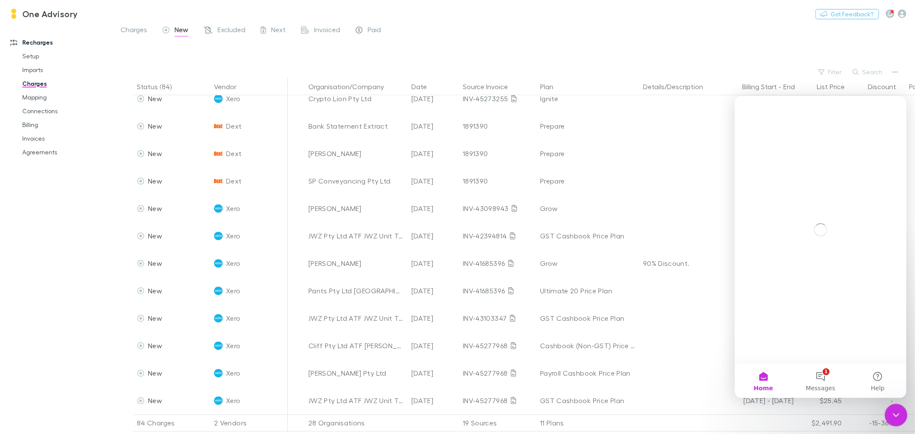
scroll to position [0, 0]
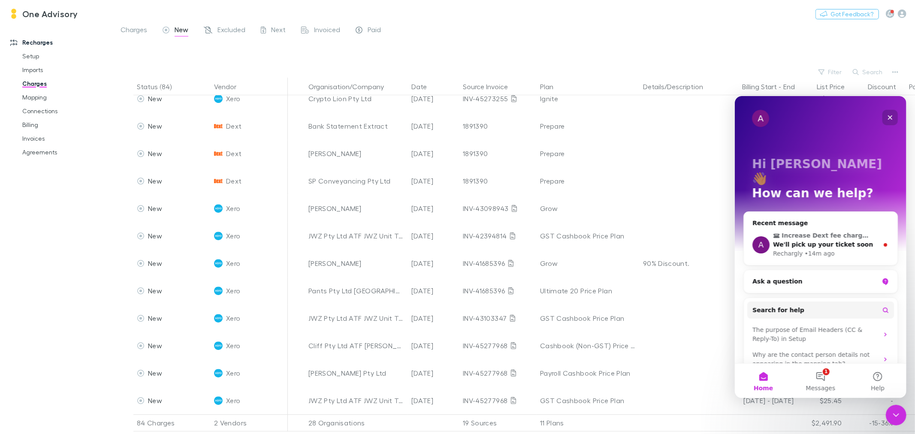
click at [890, 120] on icon "Close" at bounding box center [890, 117] width 7 height 7
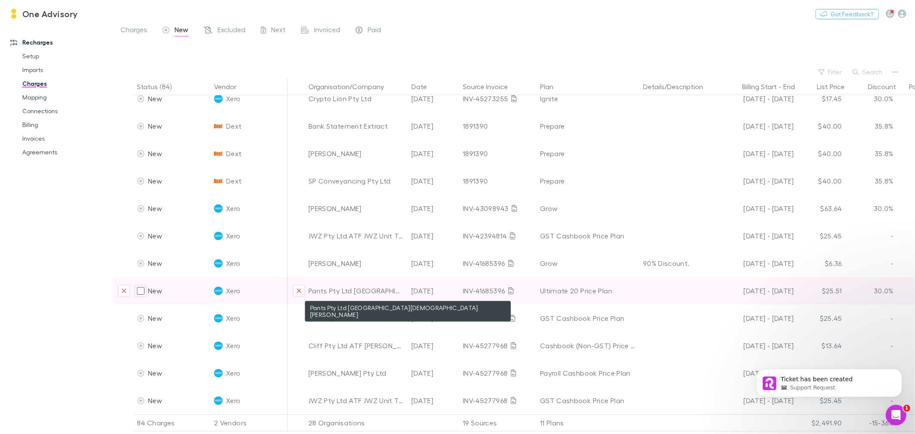
click at [363, 284] on div "Pants Pty Ltd [GEOGRAPHIC_DATA][DEMOGRAPHIC_DATA][PERSON_NAME]" at bounding box center [357, 290] width 96 height 27
click at [336, 283] on div "Pants Pty Ltd [GEOGRAPHIC_DATA][DEMOGRAPHIC_DATA][PERSON_NAME]" at bounding box center [357, 290] width 96 height 27
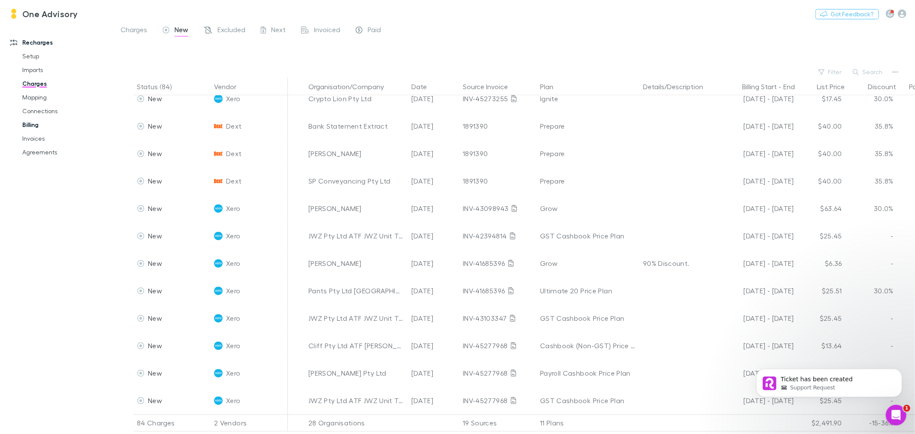
click at [27, 125] on link "Billing" at bounding box center [66, 125] width 105 height 14
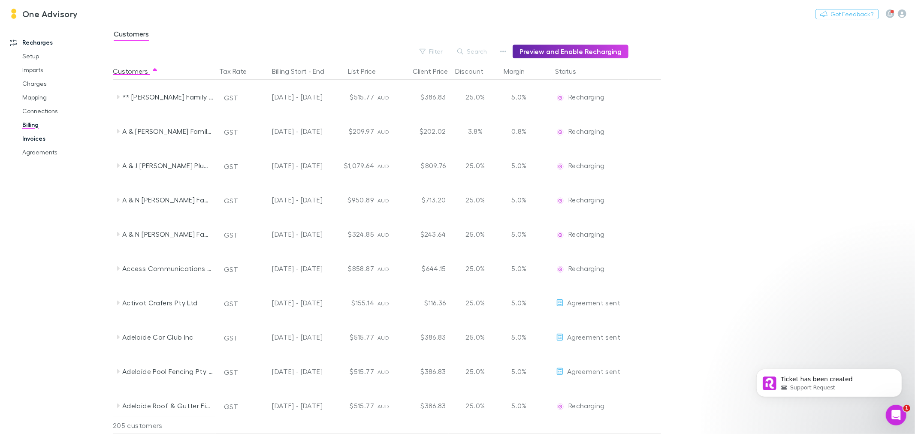
click at [23, 140] on link "Invoices" at bounding box center [66, 139] width 105 height 14
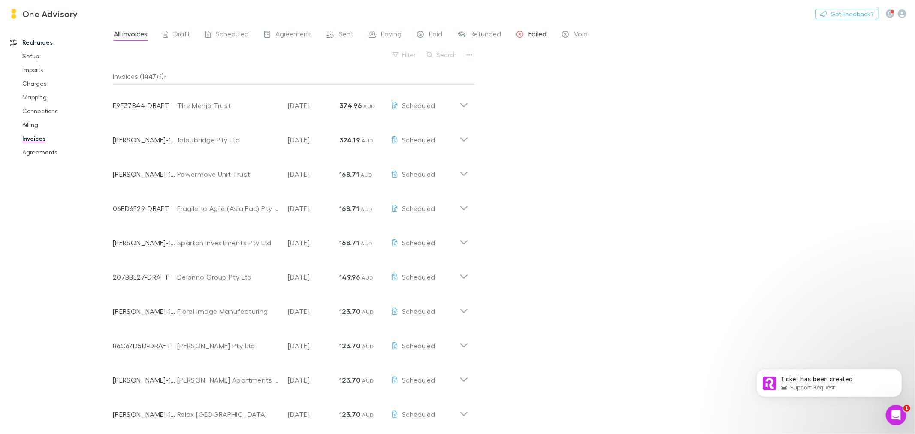
click at [533, 35] on span "Failed" at bounding box center [538, 35] width 18 height 11
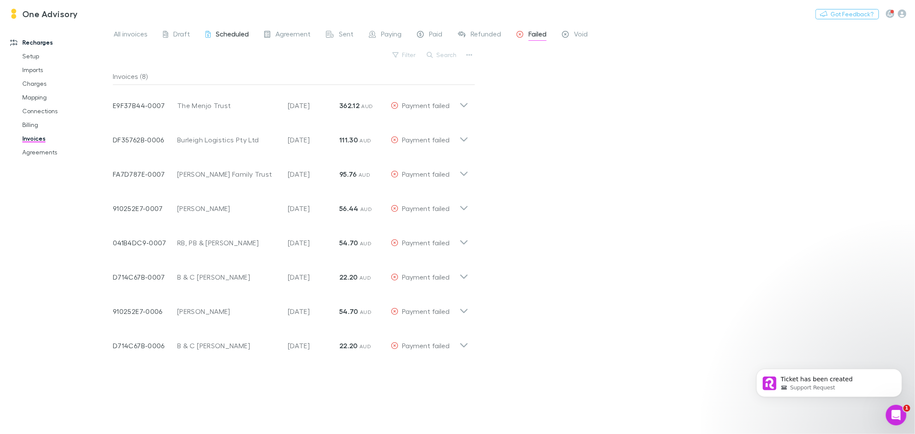
click at [239, 33] on span "Scheduled" at bounding box center [232, 35] width 33 height 11
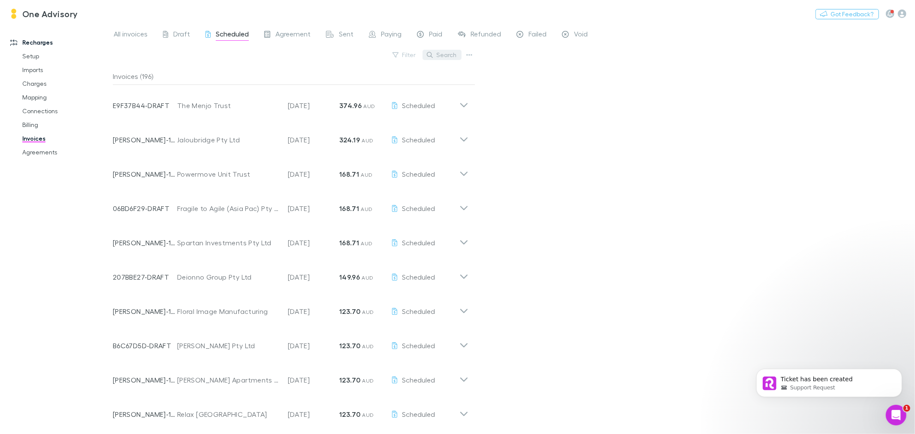
click at [450, 54] on button "Search" at bounding box center [442, 55] width 39 height 10
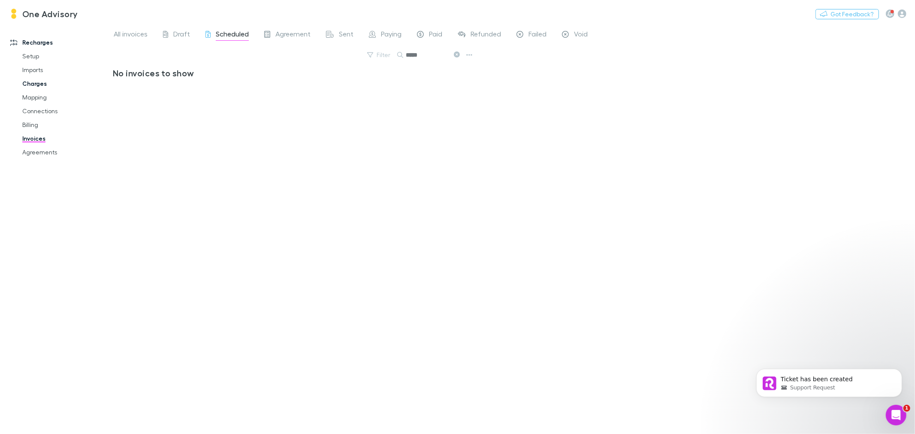
type input "*****"
click at [42, 84] on link "Charges" at bounding box center [66, 84] width 105 height 14
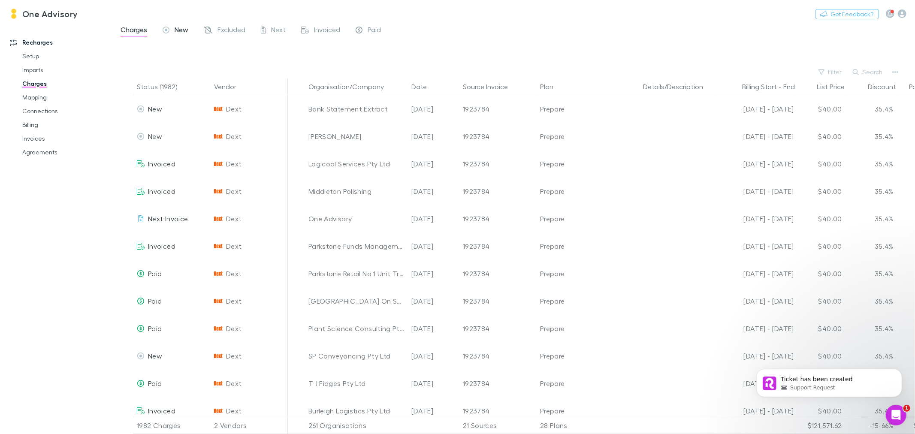
click at [182, 30] on span "New" at bounding box center [182, 30] width 14 height 11
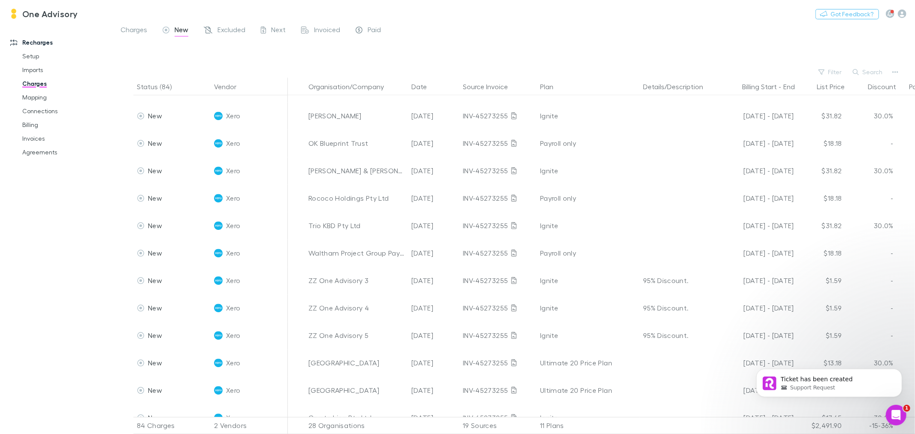
scroll to position [1994, 0]
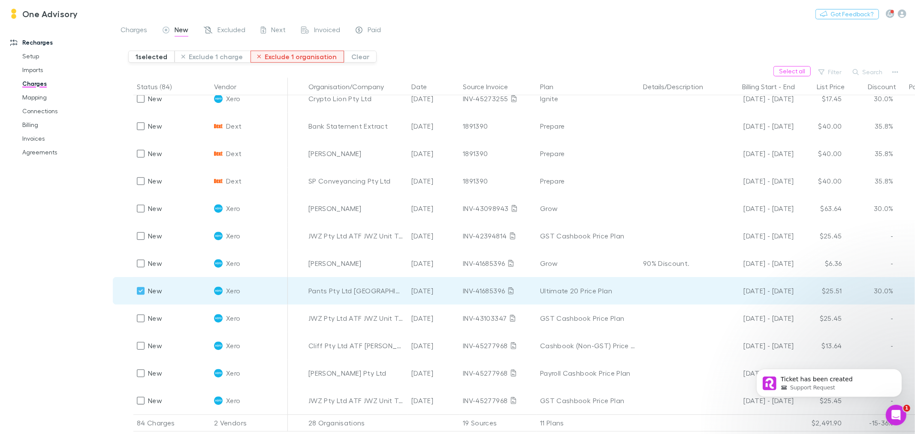
click at [299, 57] on button "Exclude 1 organisation" at bounding box center [298, 57] width 94 height 12
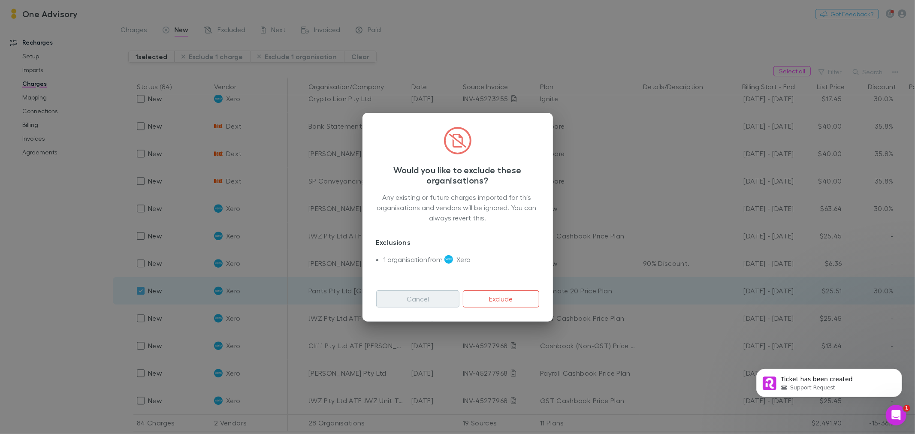
click at [428, 299] on button "Cancel" at bounding box center [418, 299] width 84 height 17
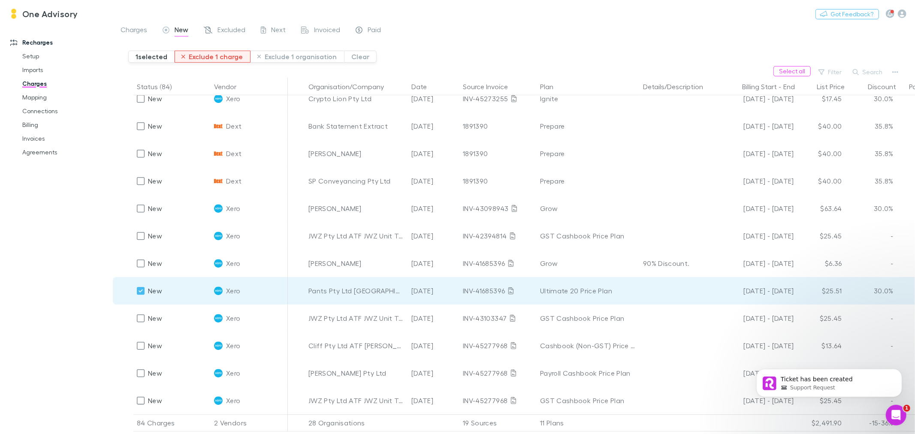
click at [219, 58] on button "Exclude 1 charge" at bounding box center [213, 57] width 76 height 12
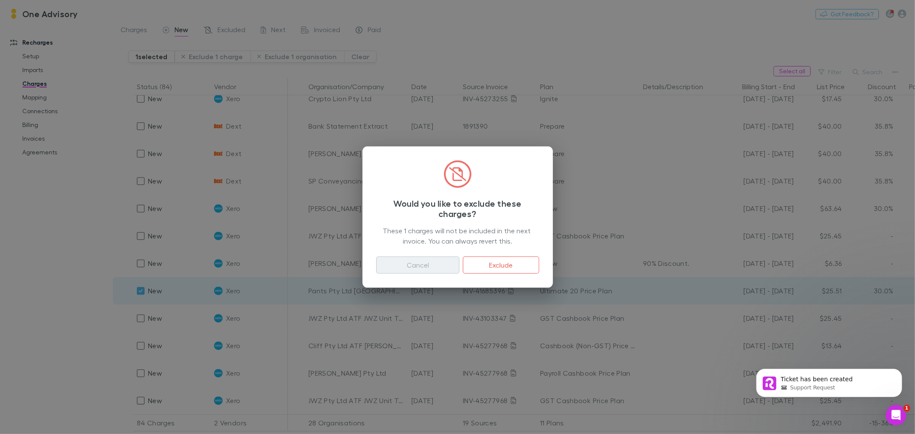
click at [418, 265] on button "Cancel" at bounding box center [418, 265] width 84 height 17
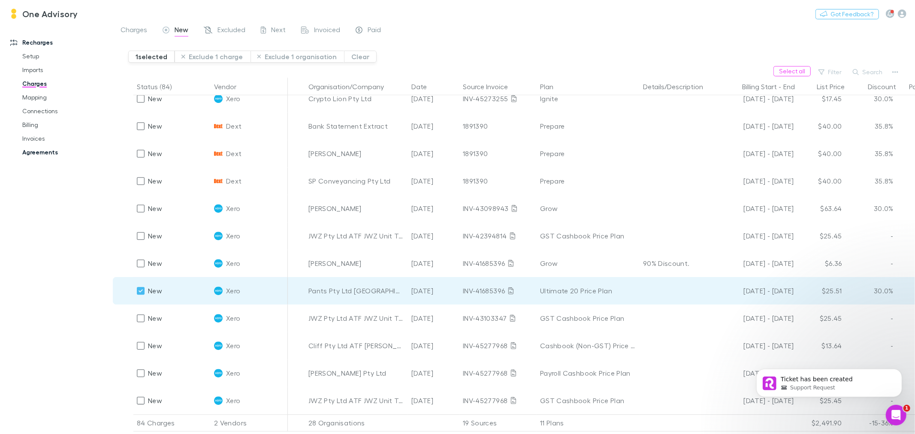
click at [32, 152] on link "Agreements" at bounding box center [66, 152] width 105 height 14
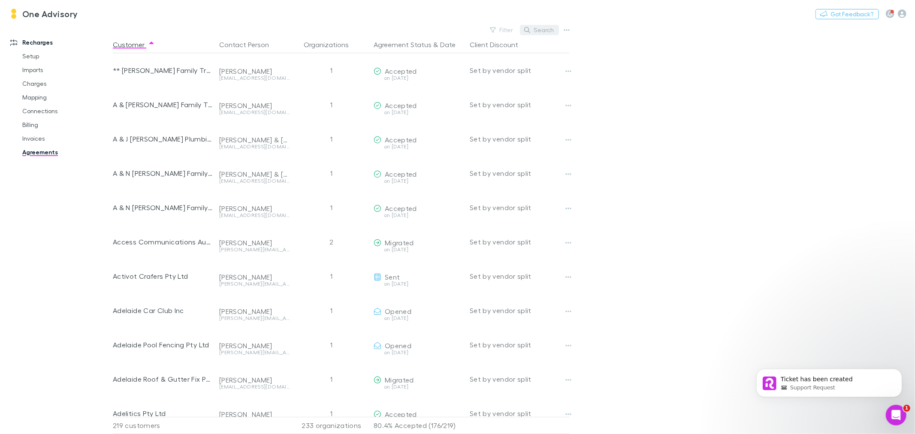
click at [548, 31] on button "Search" at bounding box center [539, 30] width 39 height 10
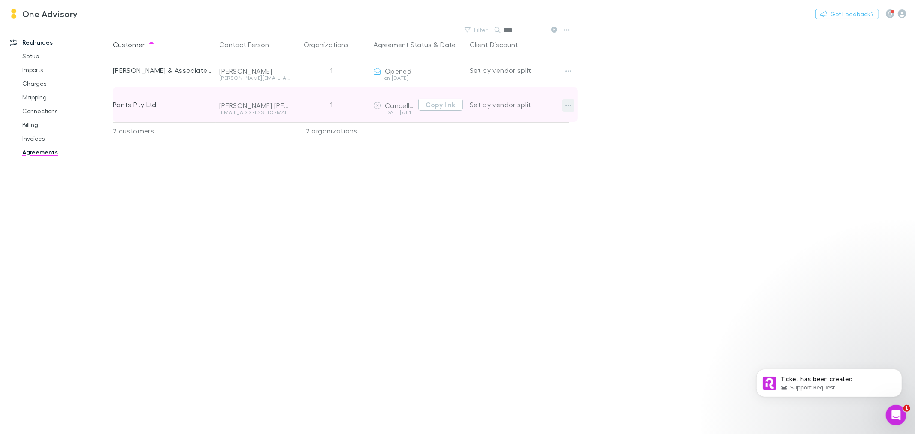
type input "****"
click at [572, 105] on button "button" at bounding box center [569, 106] width 12 height 12
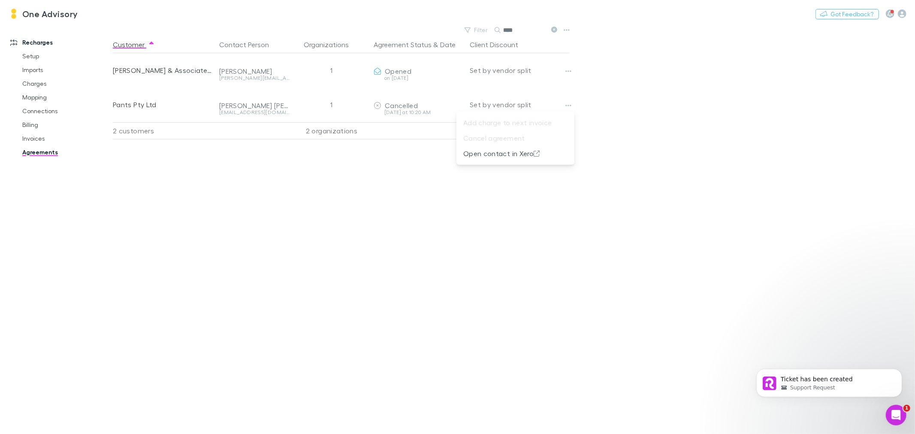
click at [27, 138] on div at bounding box center [457, 217] width 915 height 434
click at [31, 83] on link "Charges" at bounding box center [66, 84] width 105 height 14
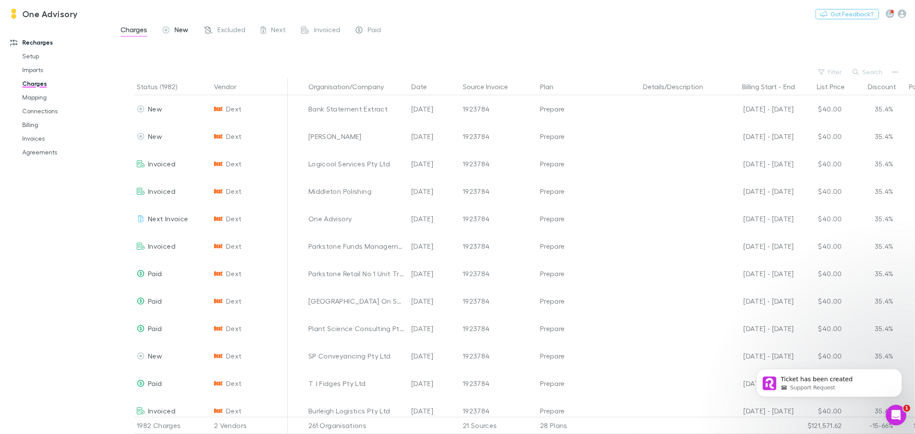
click at [183, 30] on span "New" at bounding box center [182, 30] width 14 height 11
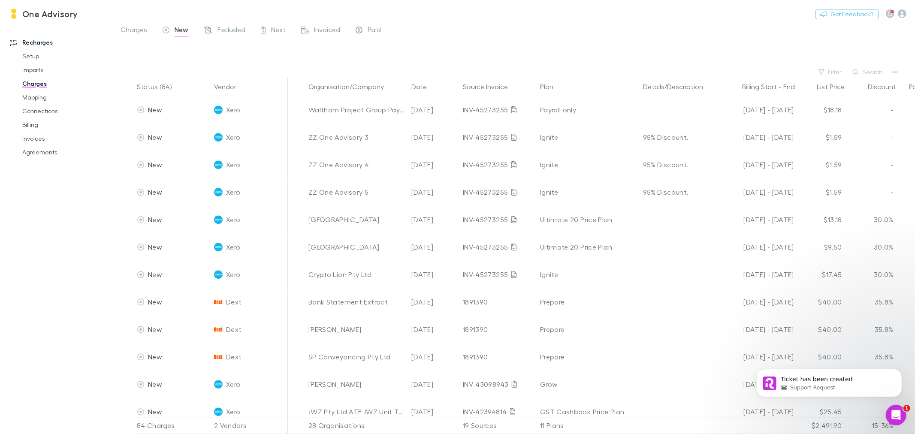
scroll to position [1994, 0]
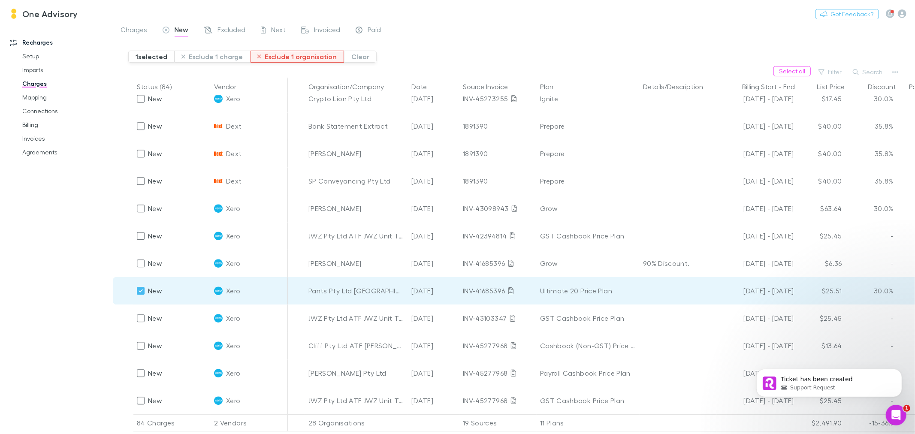
click at [264, 57] on button "Exclude 1 organisation" at bounding box center [298, 57] width 94 height 12
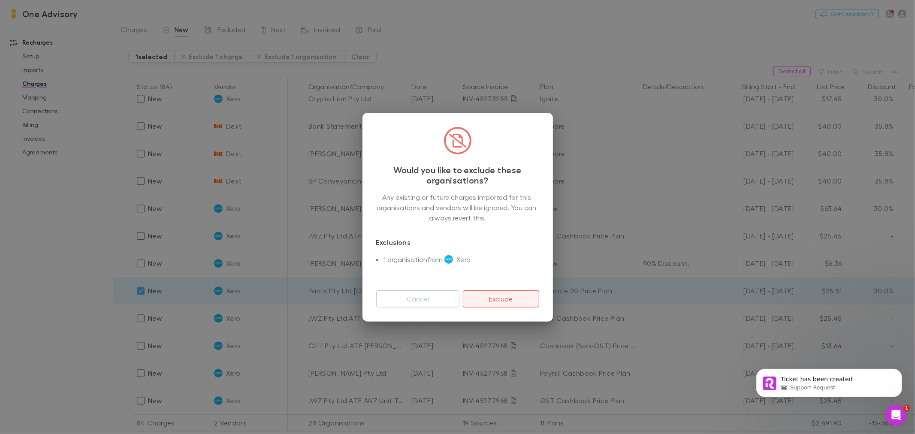
click at [510, 297] on button "Exclude" at bounding box center [501, 299] width 76 height 17
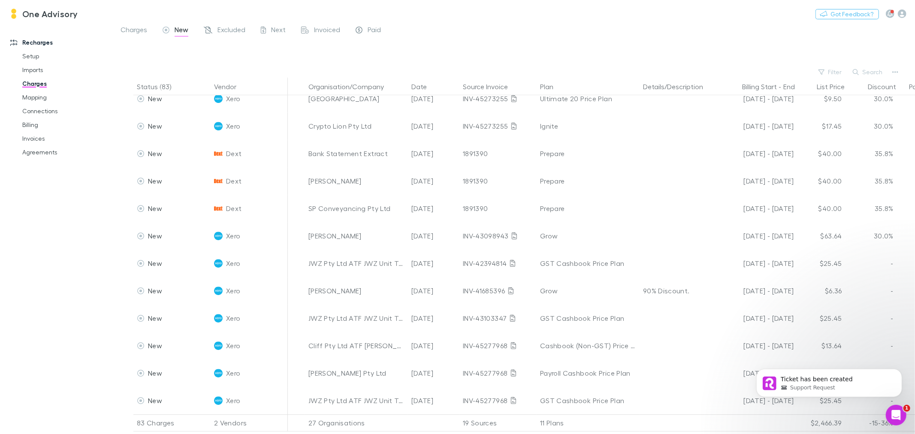
scroll to position [1967, 0]
